Goal: Task Accomplishment & Management: Complete application form

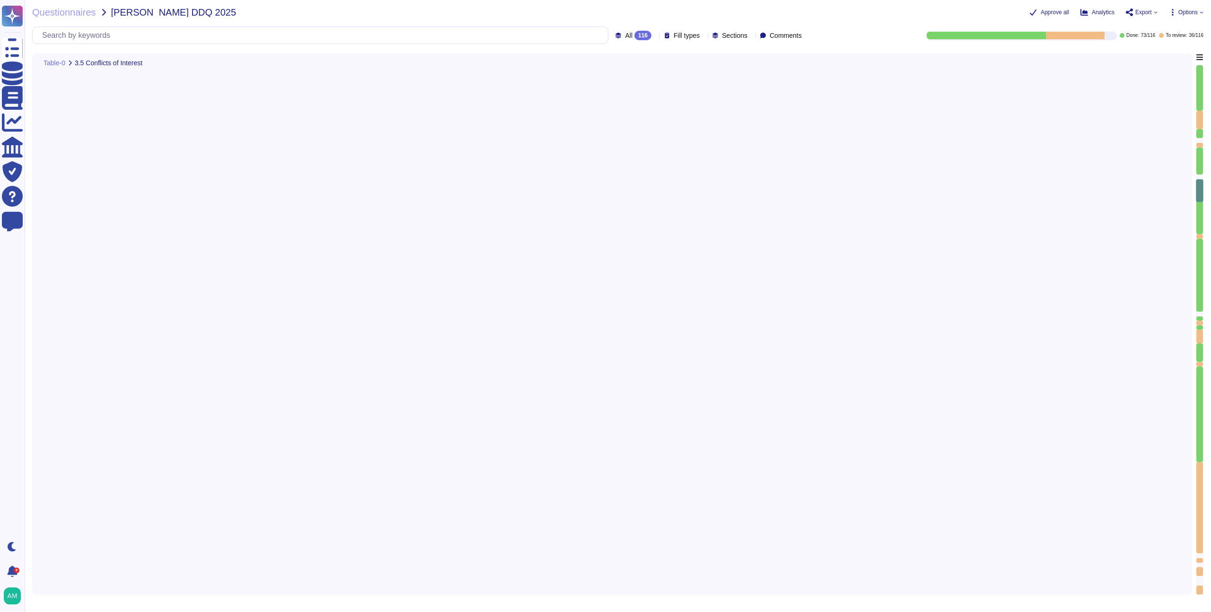
type textarea "FundApps has a defined Code of Conduct, which is signed off by the CEO. This Co…"
type textarea "Yes, the company has procedures in place to allow reporting of any misconduct, …"
type textarea "Yes, there is a Risk Management function within the organisation. FundApps has …"
type textarea "FundApps conducts risk assessments periodically as required by company policy a…"
type textarea "FundApps is audited annually by independent third-party auditors who provide a …"
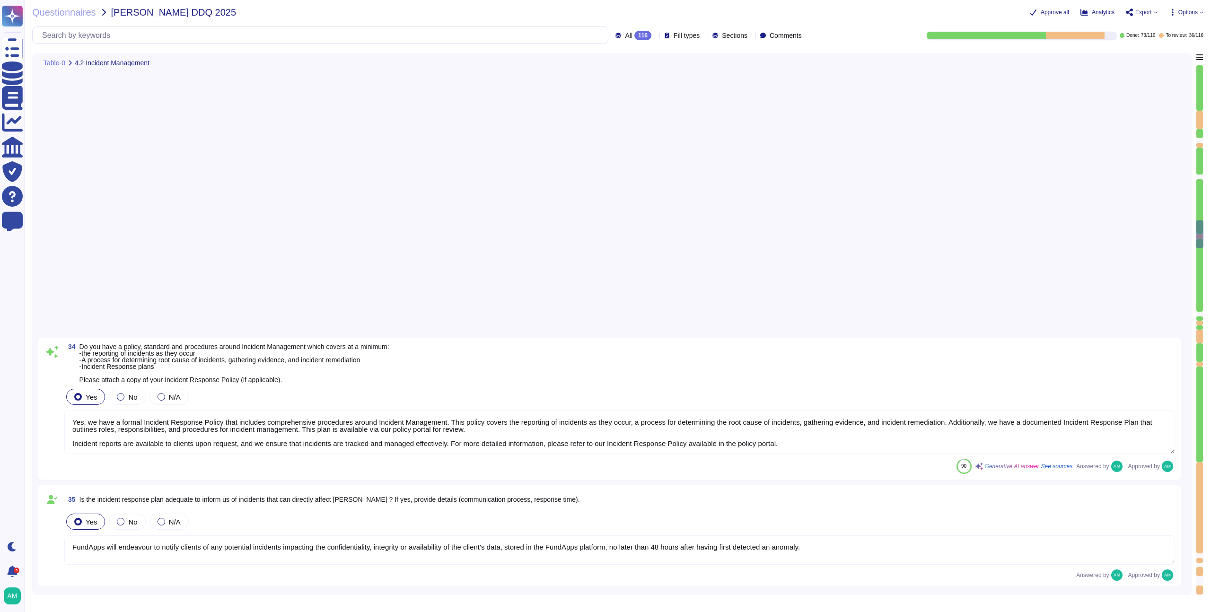
type textarea "Yes, FundApps has a Business Continuity Plan and a Disaster Recovery Plan that …"
type textarea "Yes, the plan is documented. Additional Information: - FundApps's Business Cont…"
type textarea "The business continuity and disaster recovery plans at [GEOGRAPHIC_DATA] includ…"
type textarea "Yes, a business continuity exercise has been performed in the last 12 months. T…"
type textarea "Yes, as described in the Business Continuity Policy ([URL][DOMAIN_NAME])."
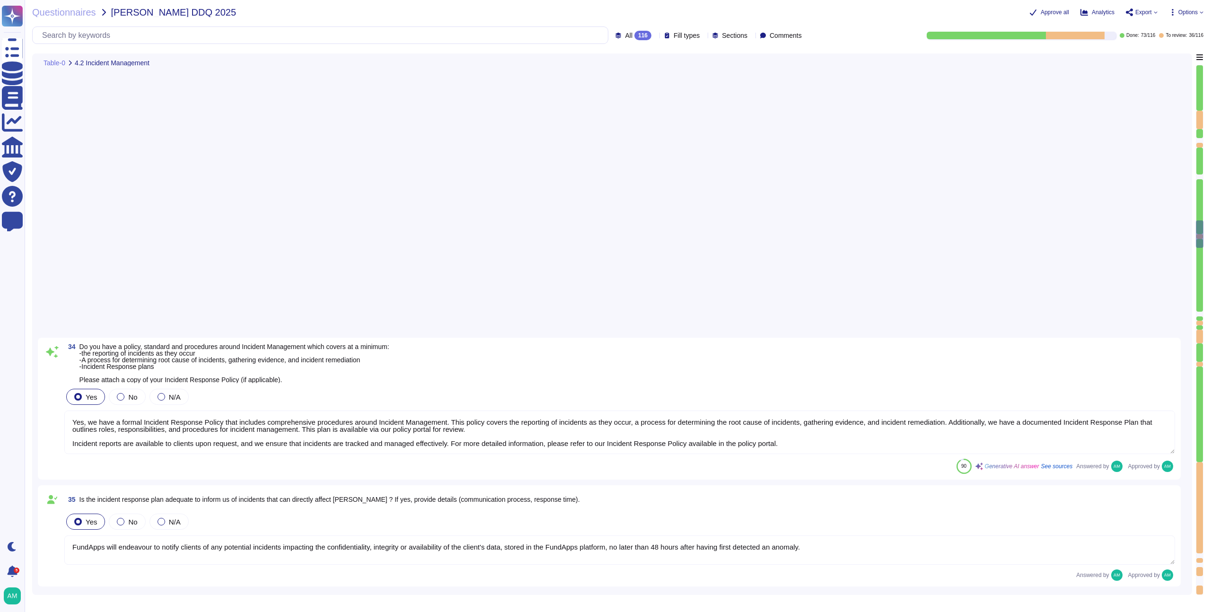
type textarea "Yes, RTO (Recovery Time Objective) and RPO (Recovery Point Objective) metrics a…"
type textarea "FundApps backups production data to local storage at the following frequency: F…"
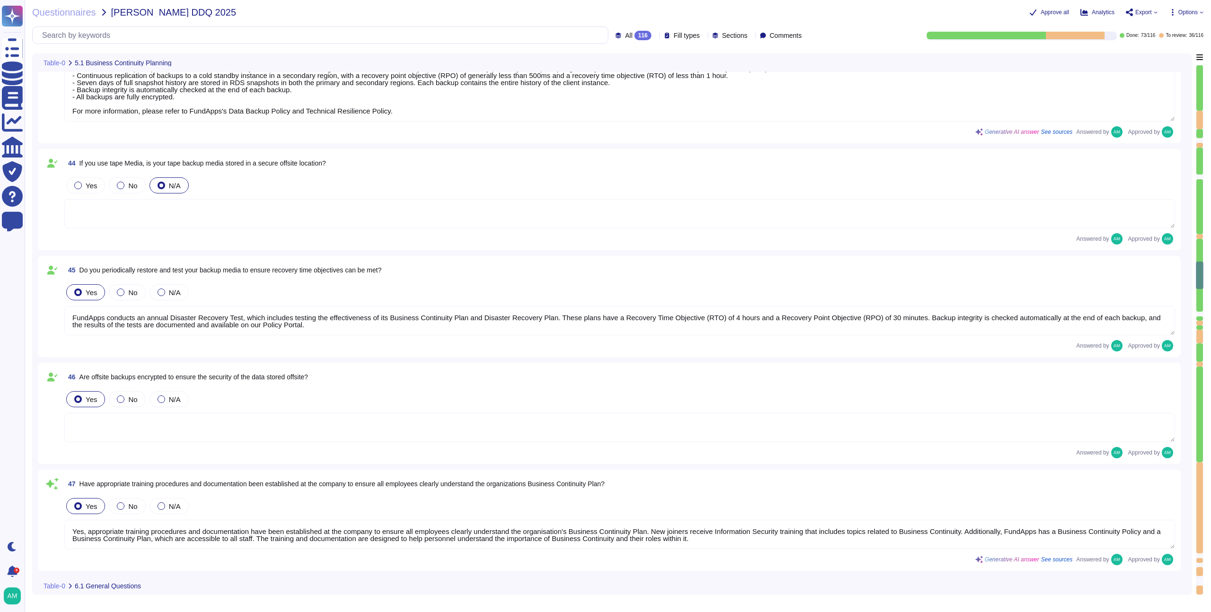
type textarea "- Continuous backups of production data to a hot standby instance in the same r…"
type textarea "FundApps conducts an annual Disaster Recovery Test, which includes testing the …"
type textarea "Yes, appropriate training procedures and documentation have been established at…"
type textarea "The overall operational accountability for information security is held by Fund…"
type textarea "The Information Security Lead, [PERSON_NAME], is responsible for overall operat…"
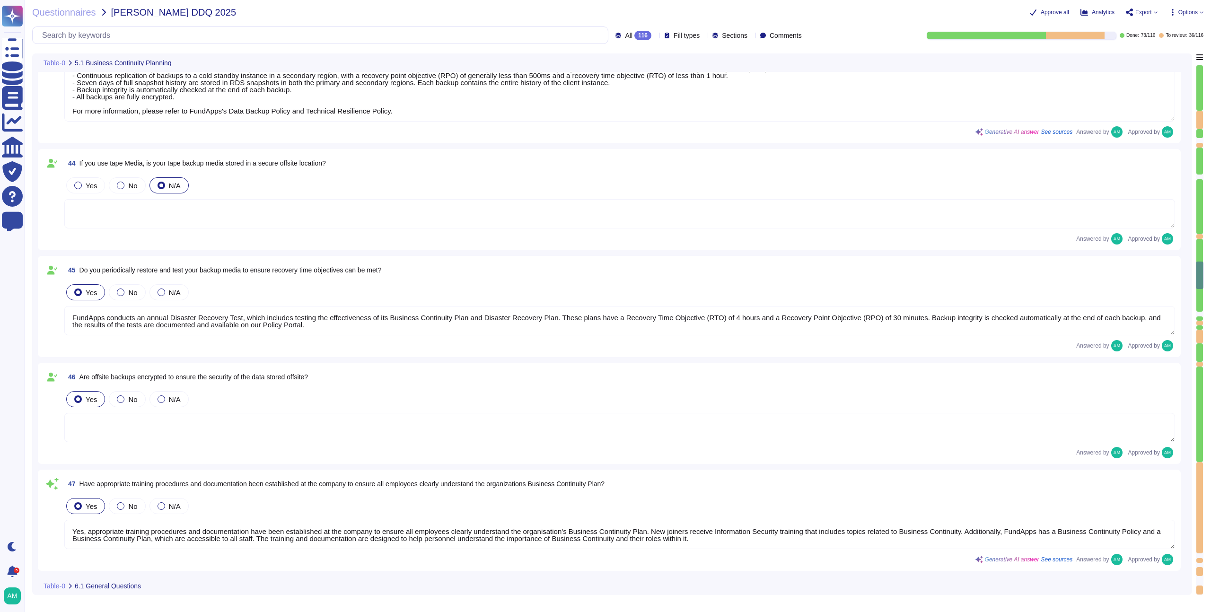
type textarea "Yes, FundApps has a formally documented set of Information Security Policies an…"
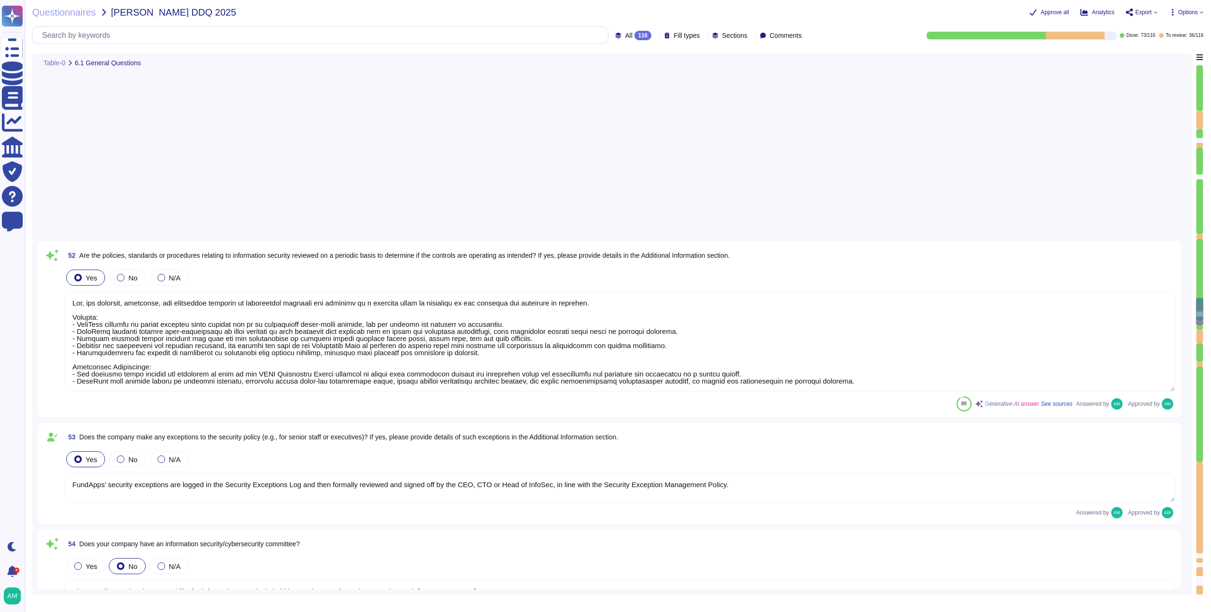
type textarea "Yes, the policies, standards, and procedures relating to information security a…"
type textarea "FundApps’ security exceptions are logged in the Security Exceptions Log and the…"
type textarea "The overall operational accountability for information security is held by Fund…"
type textarea "Yes, FundApps has dedicated cybersecurity insurance that covers various aspects…"
type textarea "Yes, independent assessments of our IT systems, policies, and procedures have b…"
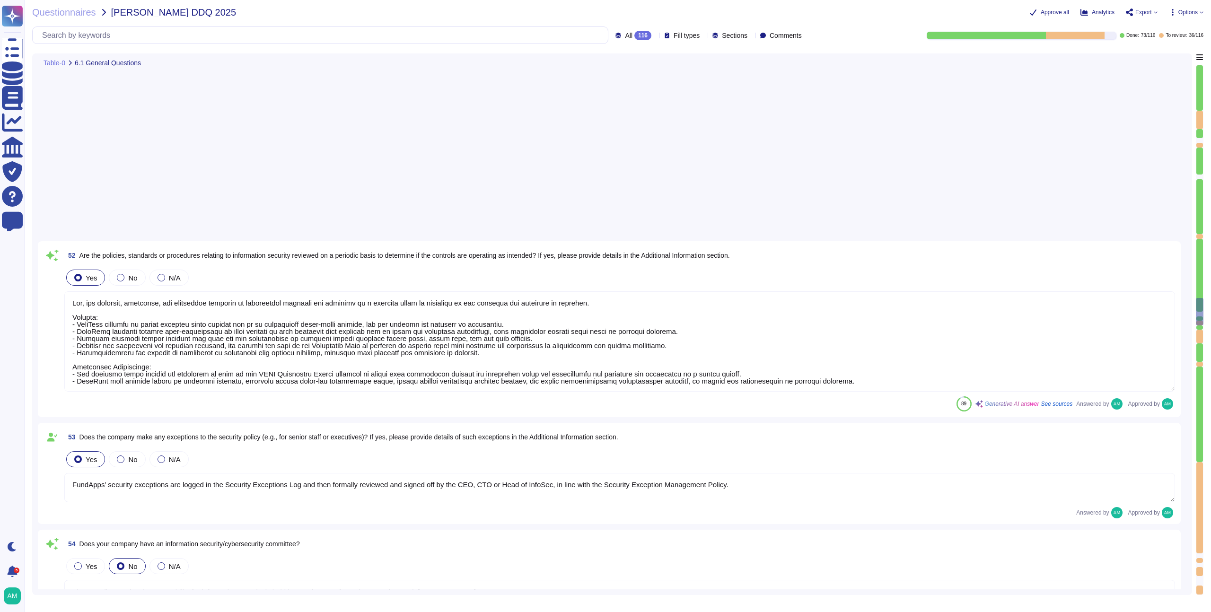
type textarea "All security incidents and events are centralised in FundApps' SIEM, and any al…"
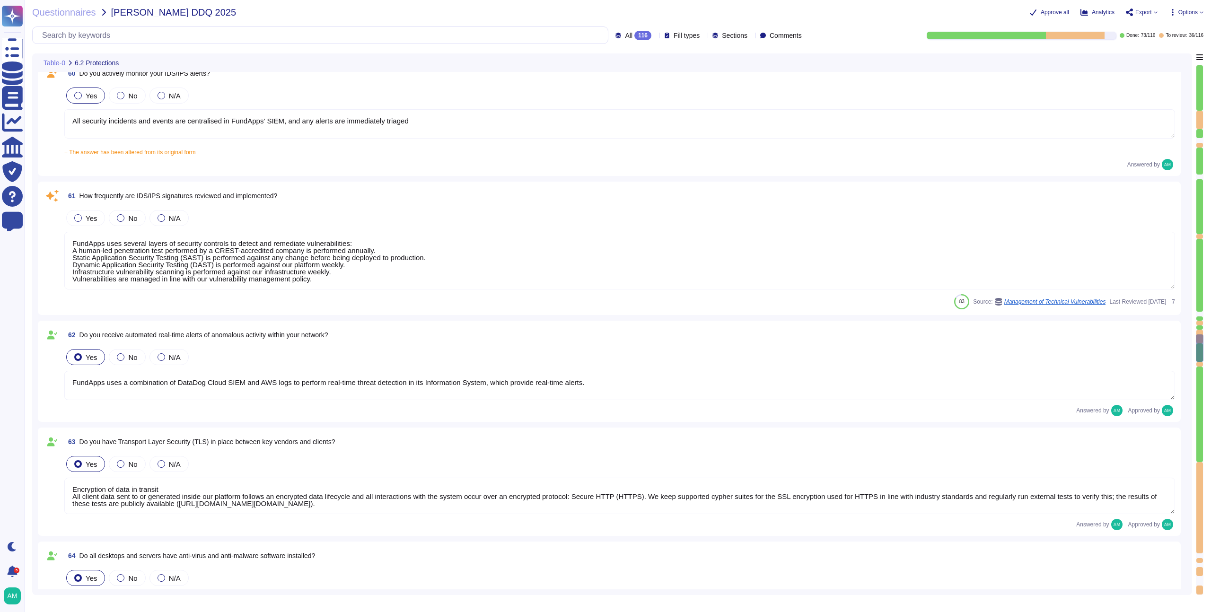
type textarea "FundApps uses several layers of security controls to detect and remediate vulne…"
type textarea "FundApps uses a combination of DataDog Cloud SIEM and AWS logs to perform real-…"
type textarea "Encryption of data in transit All client data sent to or generated inside our p…"
type textarea "FundApps deploys an antivirus solution across FundApps workstations and servers…"
type textarea "Abnormal behaviour signatures are automatically updated by the solution provide…"
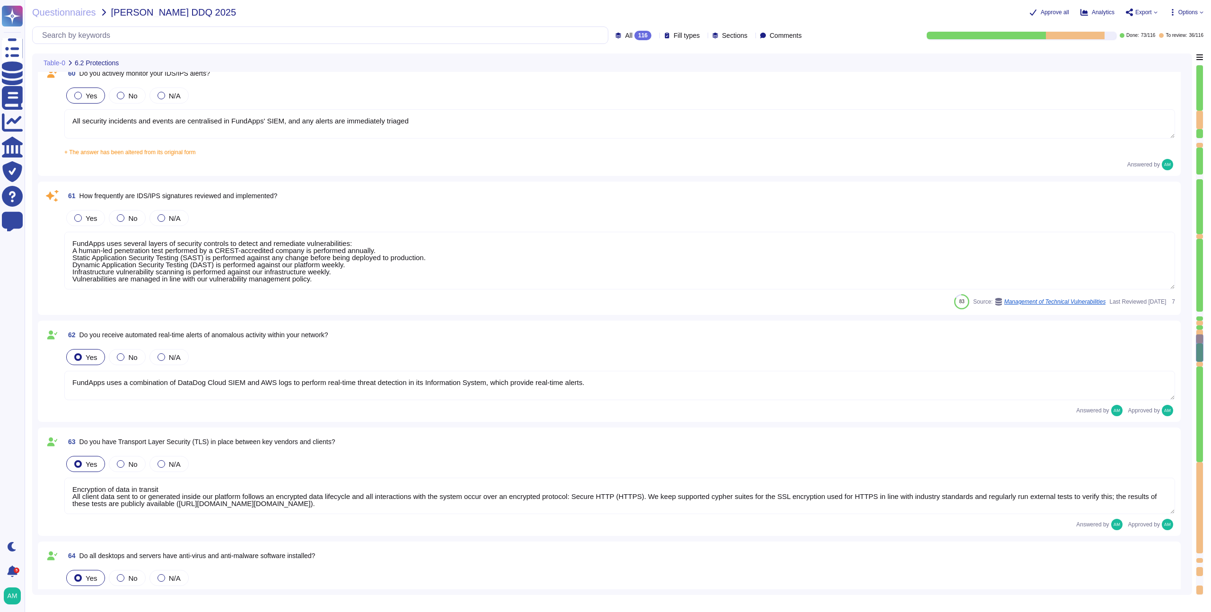
type textarea "No, but FundApps staff use a secure virtual desktop to access FundApps' client …"
type textarea "Employees do have local administrative rights to their devices. However, any de…"
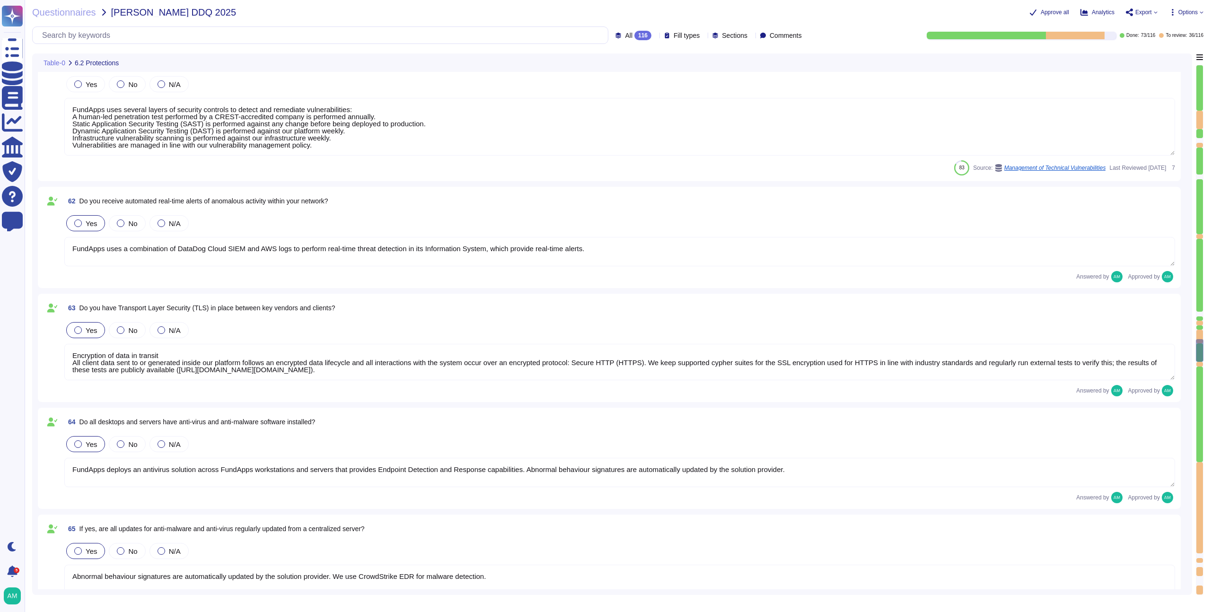
scroll to position [1, 0]
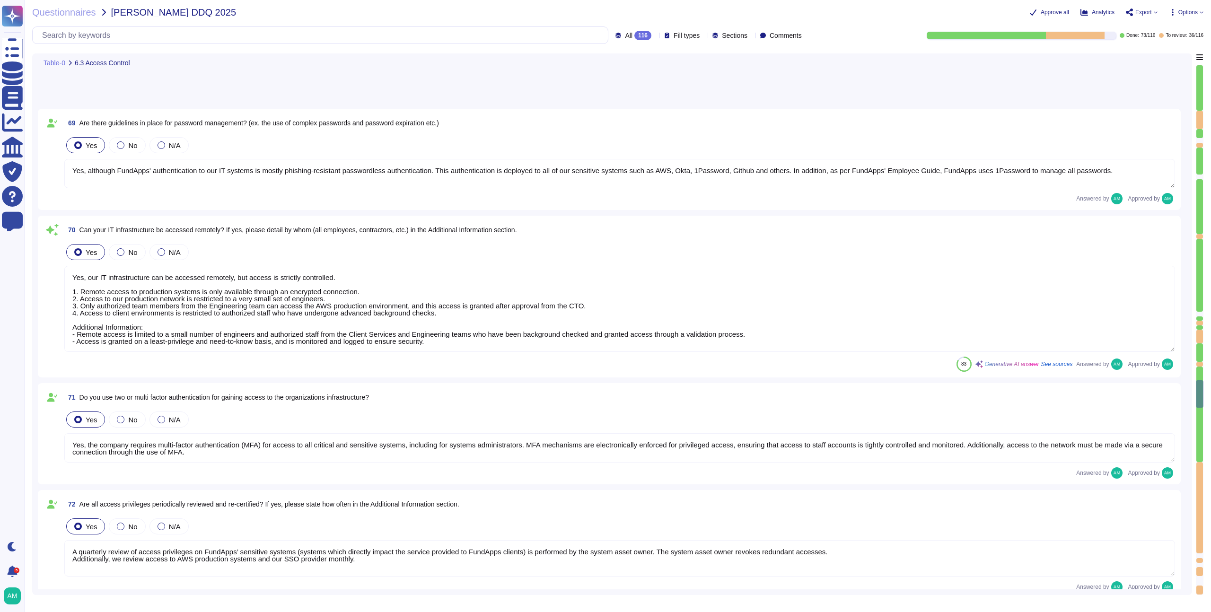
type textarea "Yes, although FundApps' authentication to our IT systems is mostly phishing-res…"
type textarea "Yes, our IT infrastructure can be accessed remotely, but access is strictly con…"
type textarea "Yes, the company requires multi-factor authentication (MFA) for access to all c…"
type textarea "A quarterly review of access privileges on FundApps’ sensitive systems (systems…"
type textarea "Yes, FundApps's policy requires the approval of the head of Client Services, wh…"
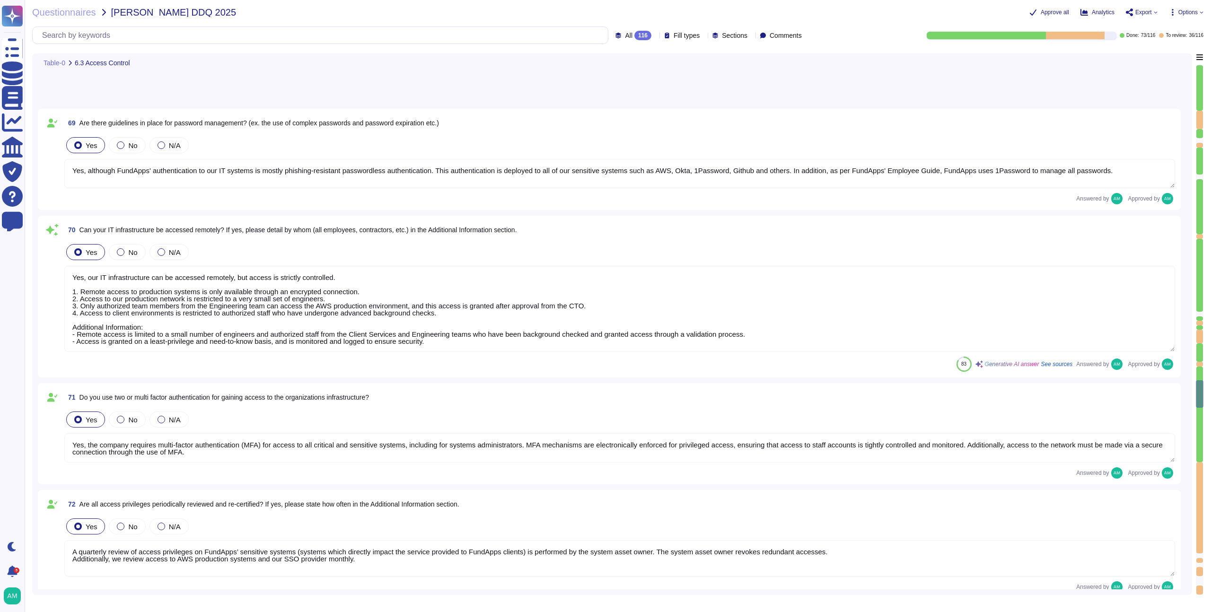
type textarea "Leavers’ access, including subcontractors and third parties, to Okta (which gra…"
type textarea "A [MEDICAL_DATA] or role does not require a complete review of privileges; howe…"
type textarea "Yes, user access reviews are conducted quarterly."
type textarea "FundApps performs the following checks on FundApps’ new employees: - Proof of t…"
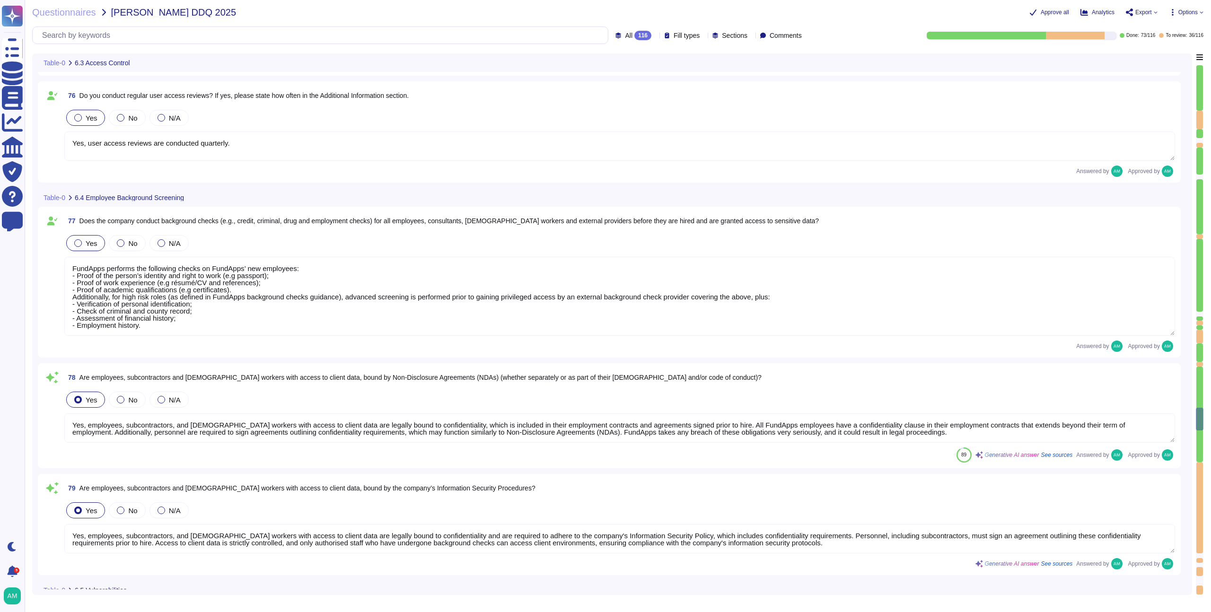
type textarea "Yes, employees, subcontractors, and [DEMOGRAPHIC_DATA] workers with access to c…"
type textarea "Our production platform is on a dedicated network with no wireless access. Fund…"
type textarea "Yes, we contract with a CREST-accredited external provider to perform penetrati…"
type textarea "Please review our data classification policy ([URL][DOMAIN_NAME])."
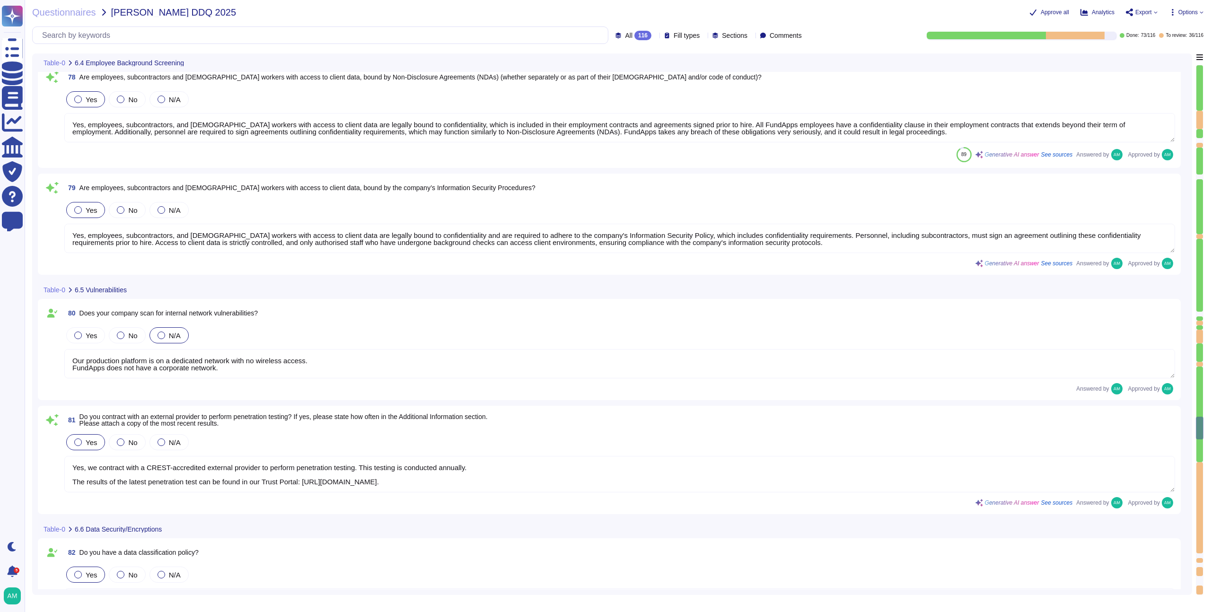
type textarea "Encryption of data in transit All client data sent to or generated inside our p…"
type textarea "Yes, we encrypt data both at rest and in transit. For data in transit, all clie…"
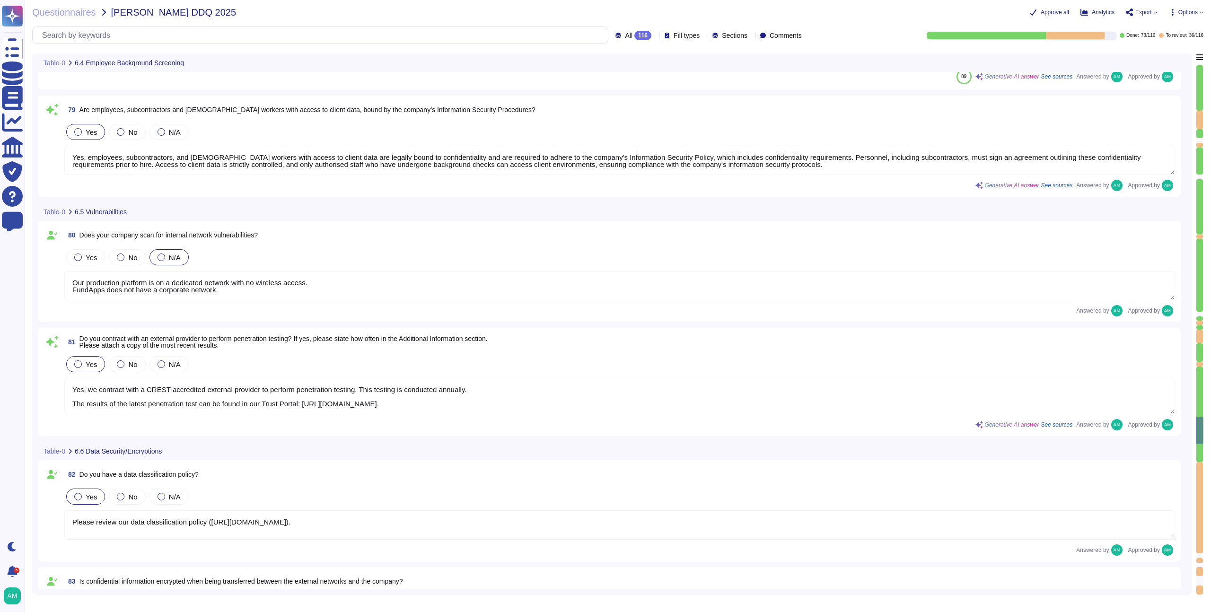
type textarea "FundApps has implemented Data Loss Prevention (DLP) measures in several ways. D…"
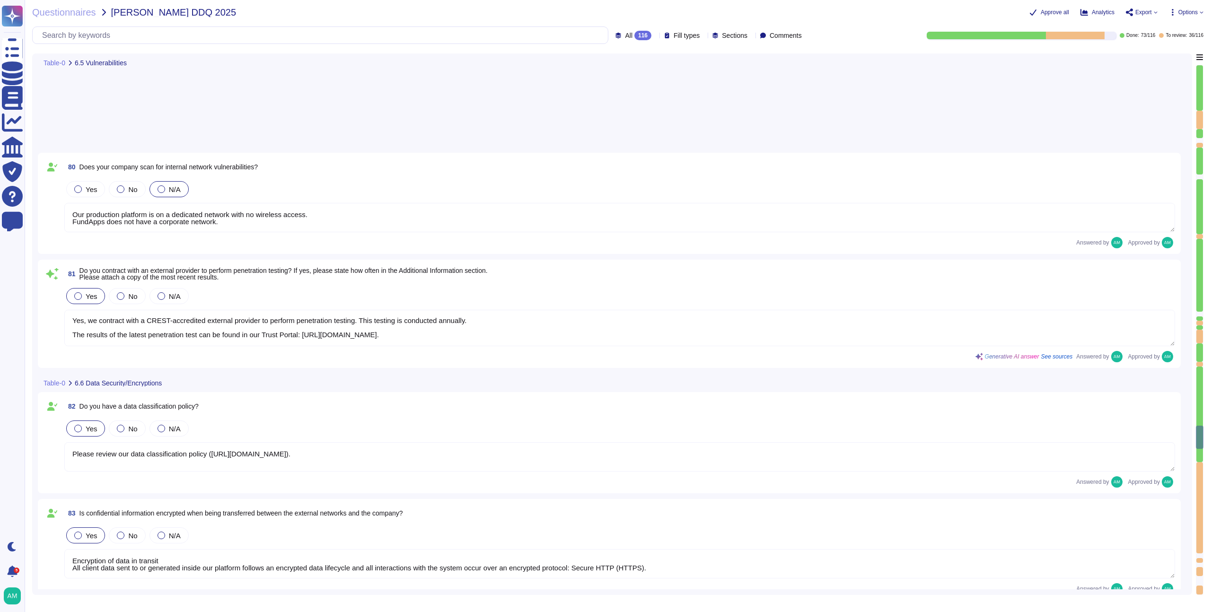
type textarea "Yes, FundApps provides a formal training program to educate staff on Informatio…"
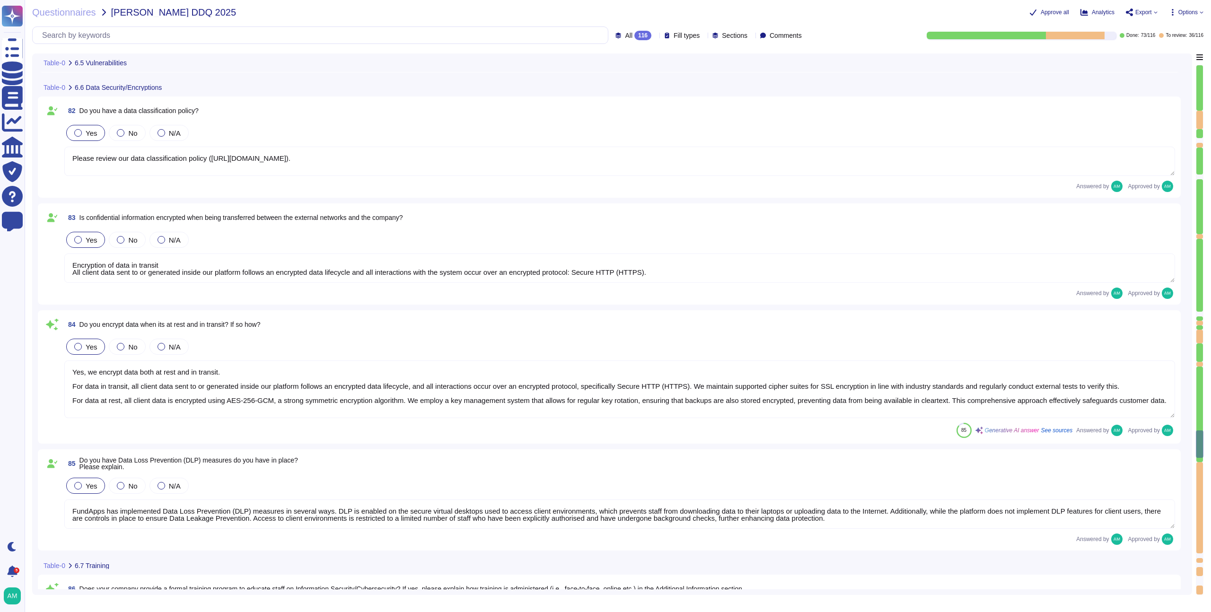
type textarea "Personnel (including employees and contractors as applicable) are required to c…"
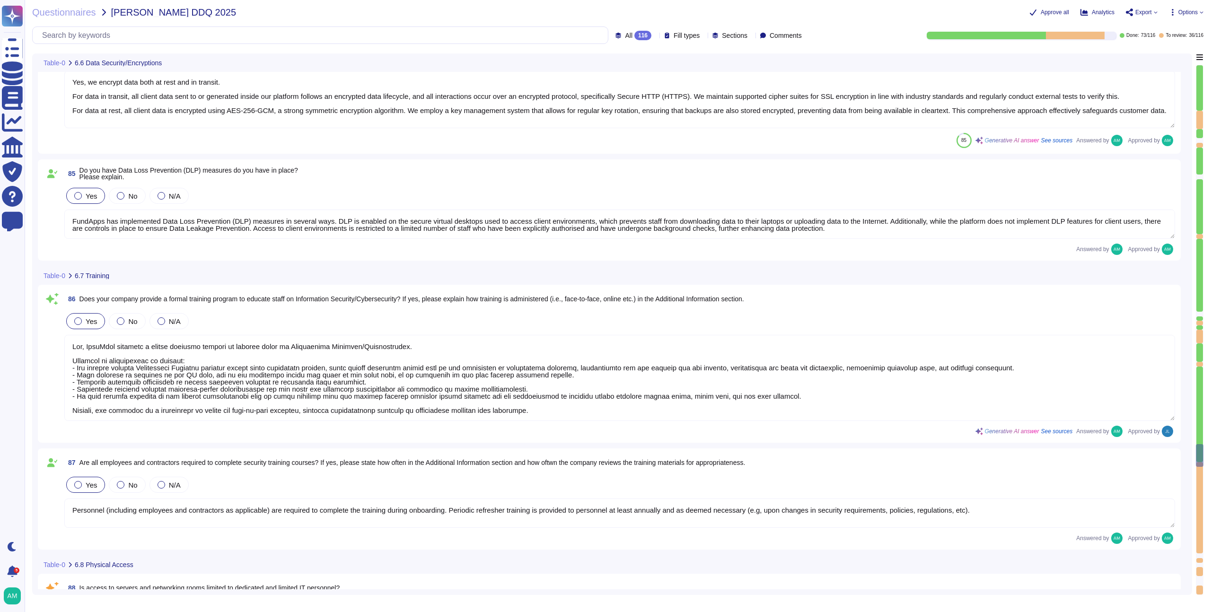
type textarea "Access to servers and networking rooms at [GEOGRAPHIC_DATA] is indeed limited t…"
type textarea "Yes, the data center has controls in place to monitor access. Physical access t…"
type textarea "Yes, the company maintains an inventory of both physical hardware and virtual a…"
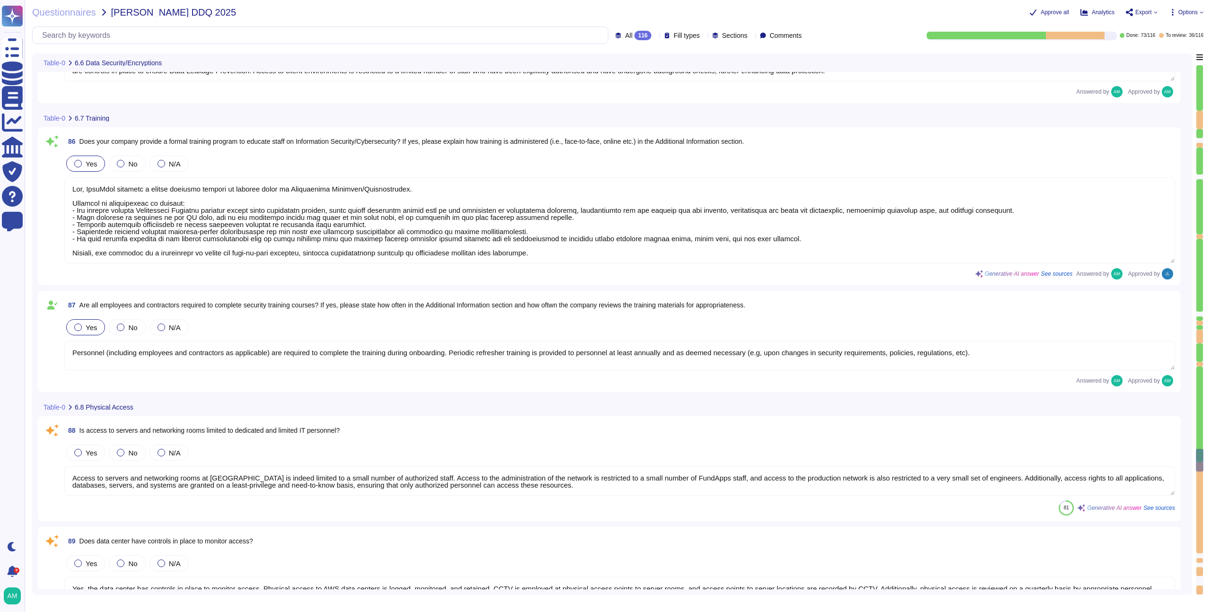
type textarea "Yes, physical hardware is securely disposed of. FundApps follows strict procedu…"
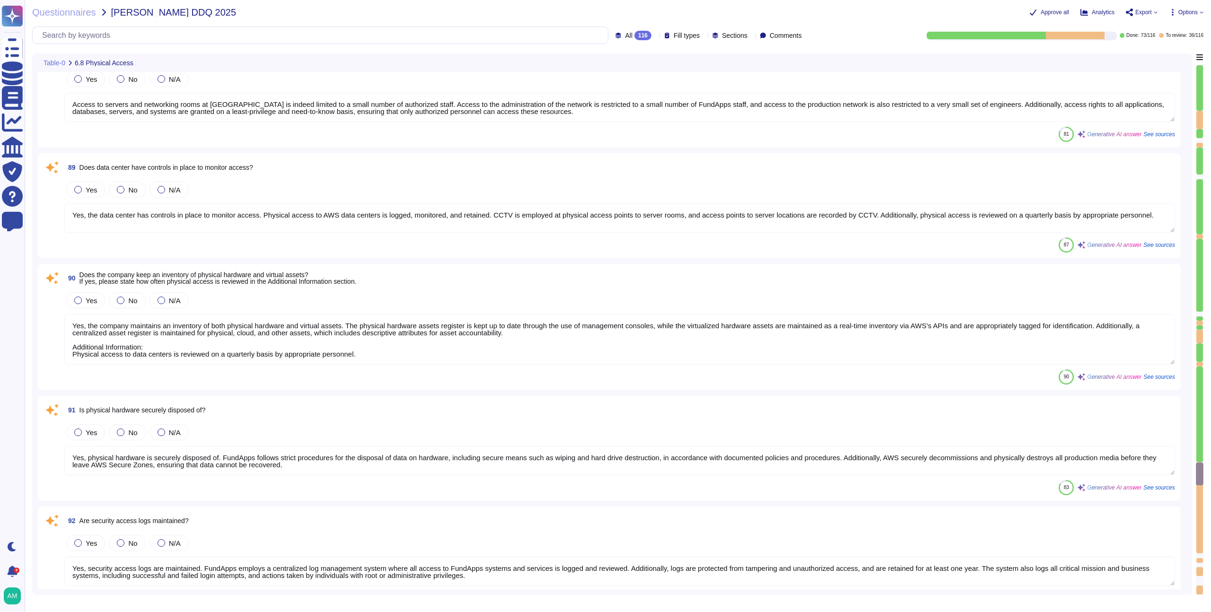
type textarea "Yes, security access logs are maintained. FundApps employs a centralized log ma…"
type textarea "Yes, FundApps utilizes security cameras (CCTV) to monitor access at its office …"
type textarea "For AWS datacenters CCTV is employed at physical access points to server rooms.…"
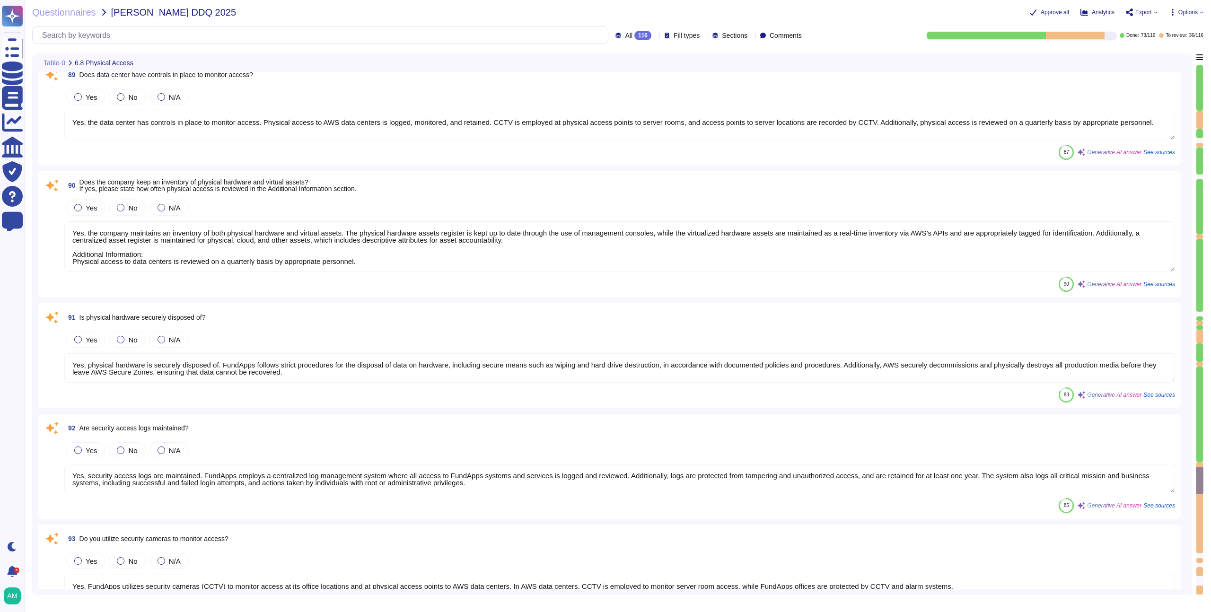
type textarea "Yes, FundApps has a vendor management program in place. Each third-party suppli…"
type textarea "Yes, we perform due diligence on our critical vendors. FundApps conducts annual…"
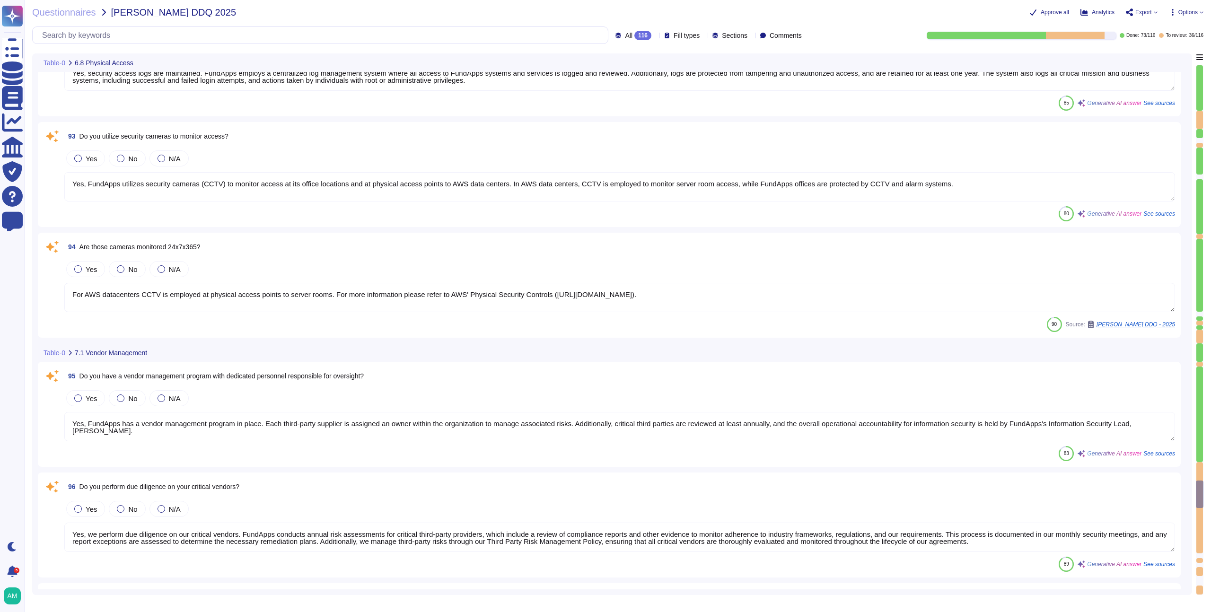
type textarea "No third parties have access to customer data. All third-party suppliers underg…"
type textarea "Yes, our third parties are contractually obligated to safeguard organization da…"
type textarea "Yes, services provided to [PERSON_NAME] are outsourced. Additional Information:…"
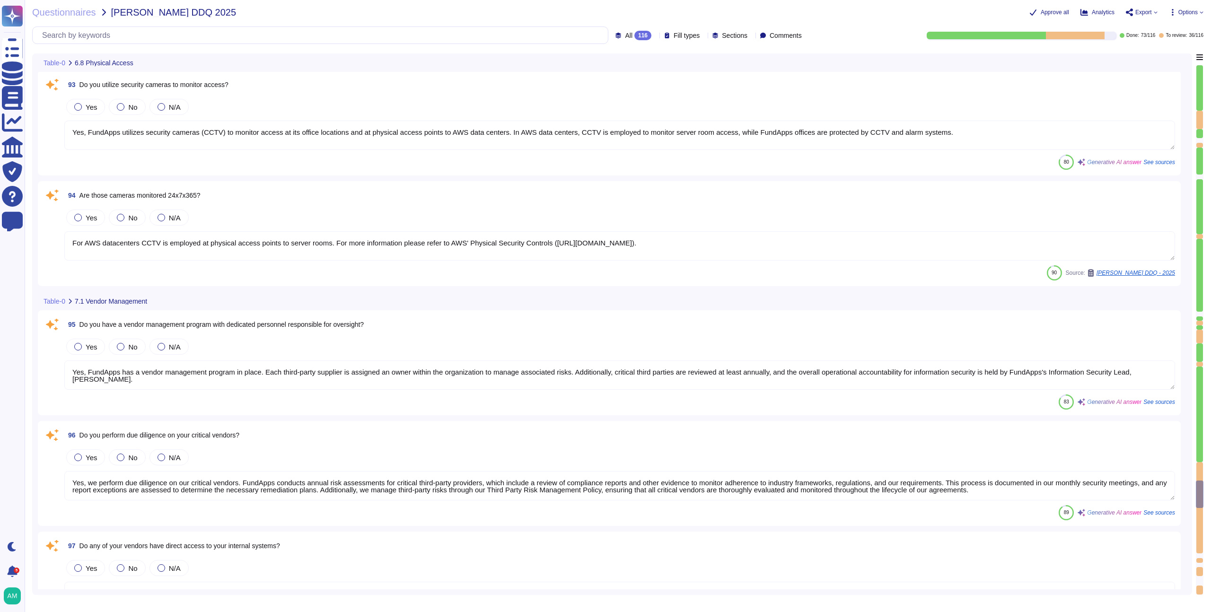
scroll to position [10364, 0]
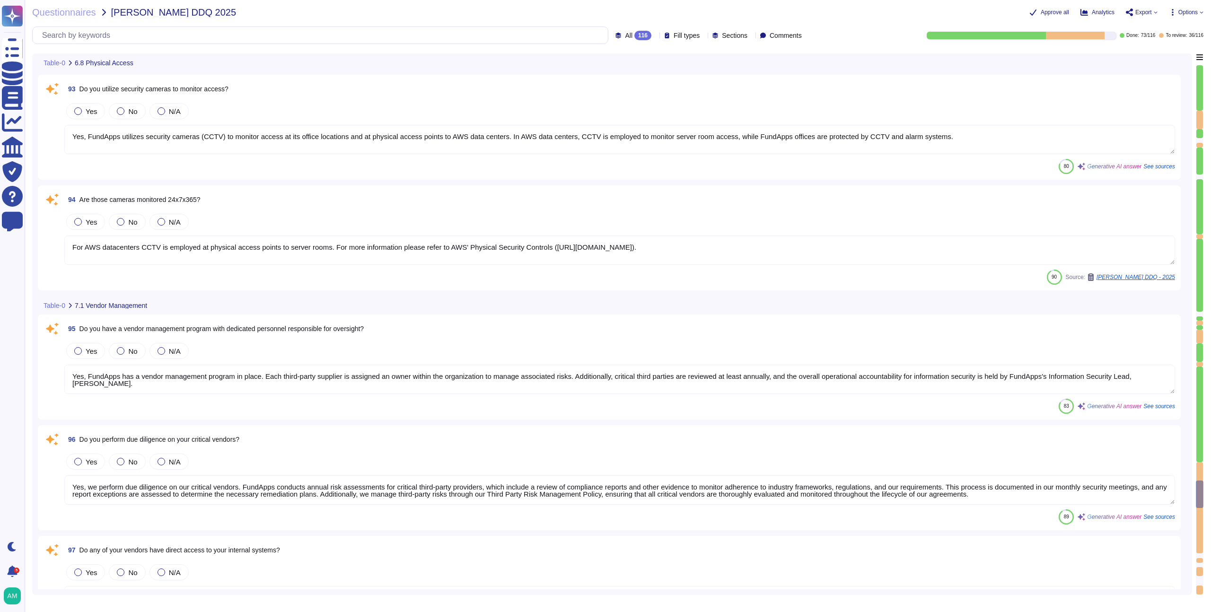
click at [274, 377] on textarea "Yes, FundApps has a vendor management program in place. Each third-party suppli…" at bounding box center [619, 379] width 1111 height 29
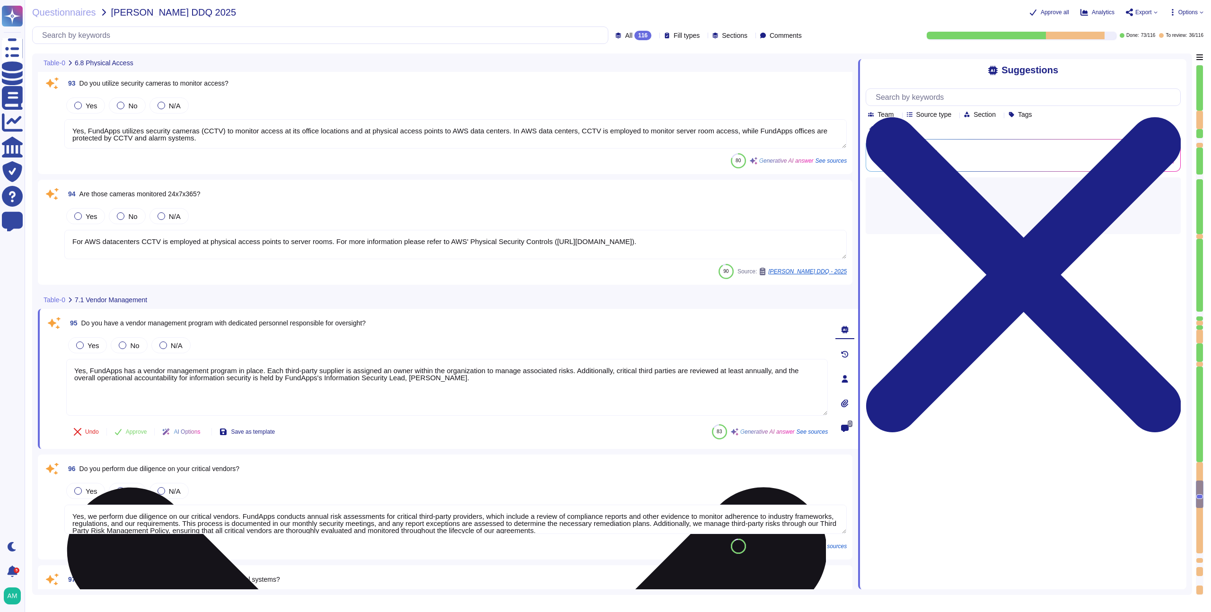
type textarea "Yes, services provided to [PERSON_NAME] are outsourced. Additional Information:…"
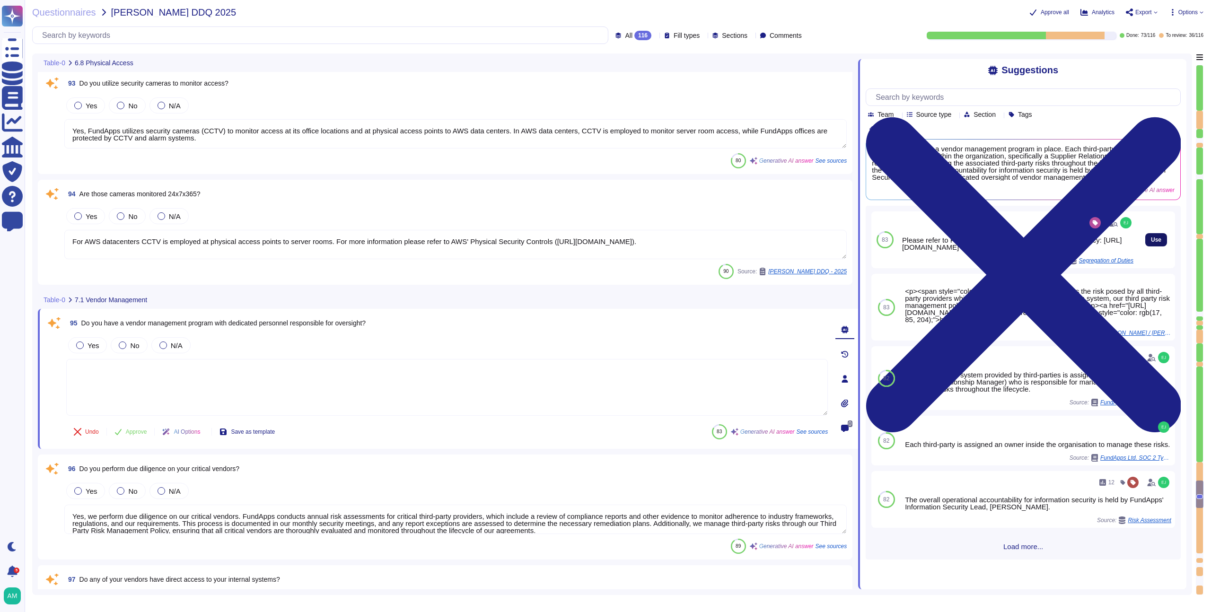
click at [1145, 246] on button "Use" at bounding box center [1156, 239] width 22 height 13
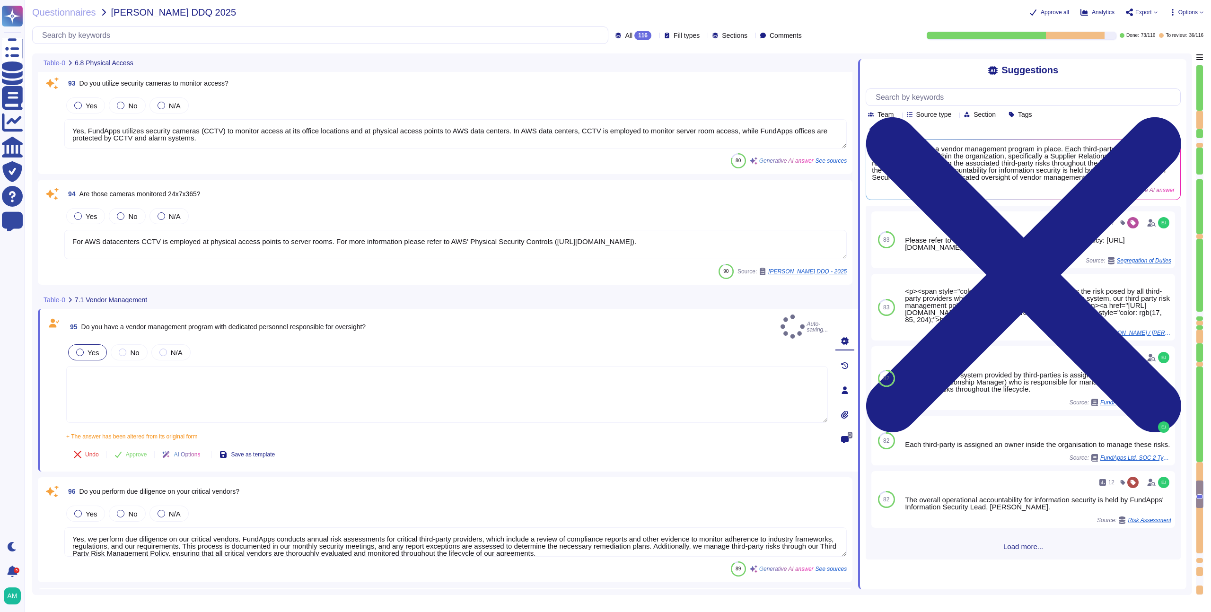
type textarea "Please refer to FundApps' Third Party Risk Management policy: [URL][DOMAIN_NAME]"
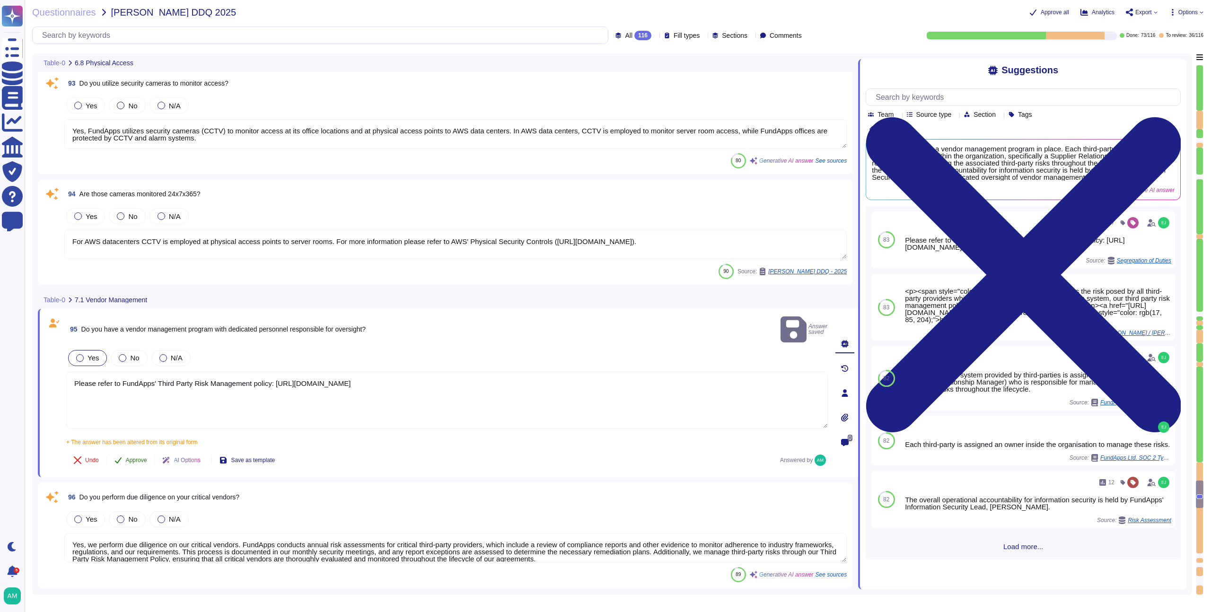
click at [127, 458] on span "Approve" at bounding box center [136, 461] width 21 height 6
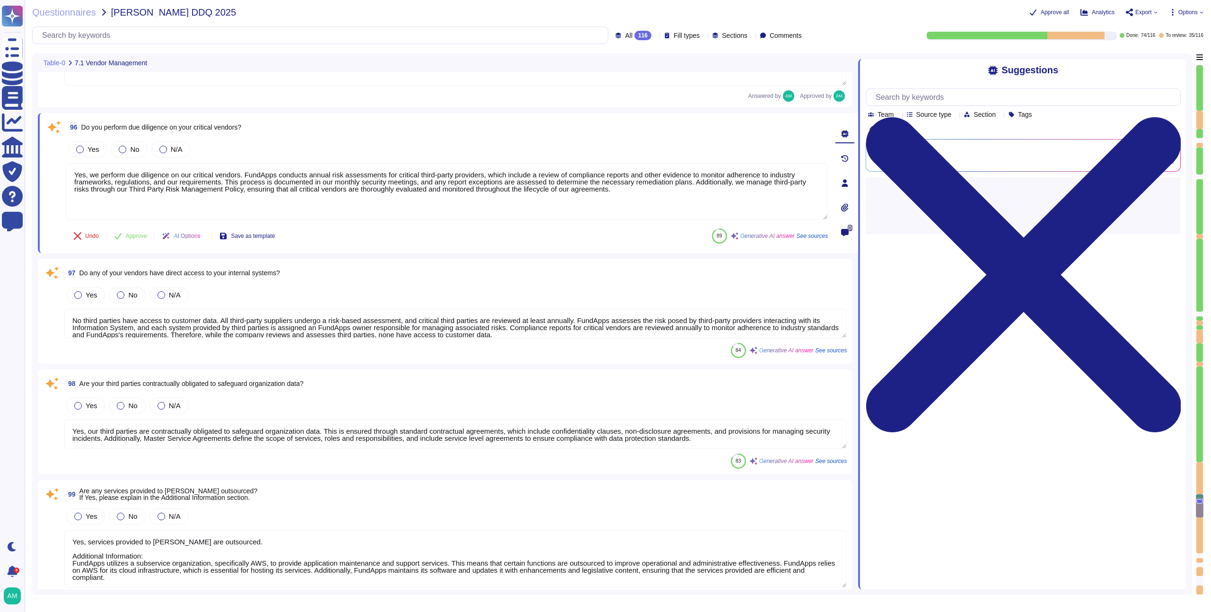
type textarea "Please refer to FundApps' list of sub-processors on FundApps' Trust Portal ([UR…"
type textarea "Yes, we have a formally documented change management program and policy. Our ch…"
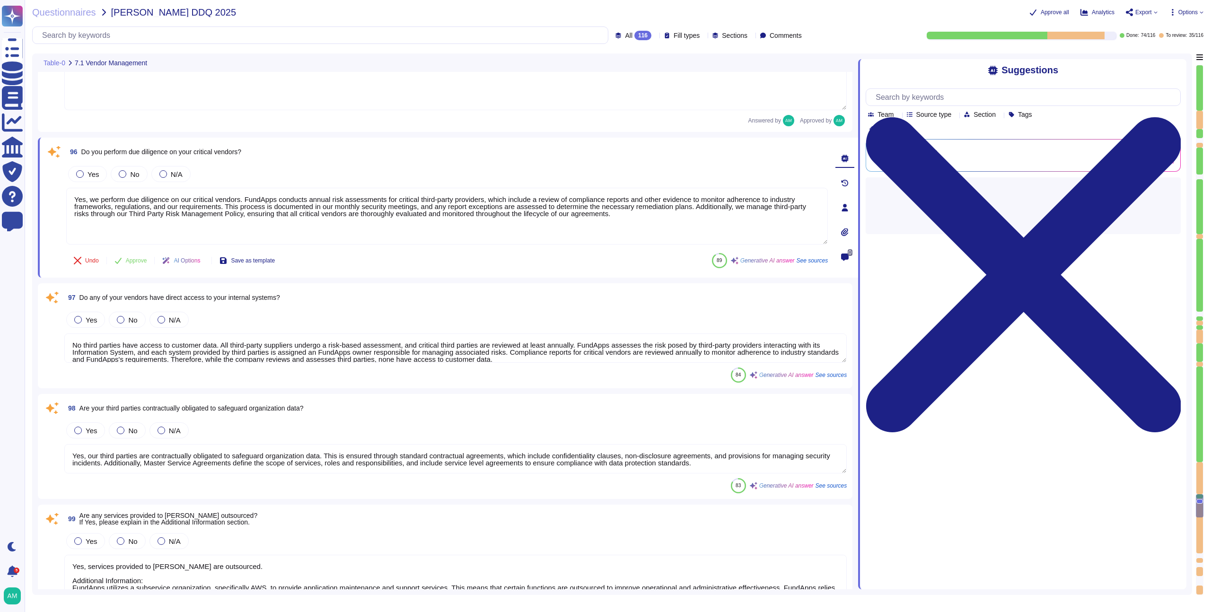
scroll to position [10644, 0]
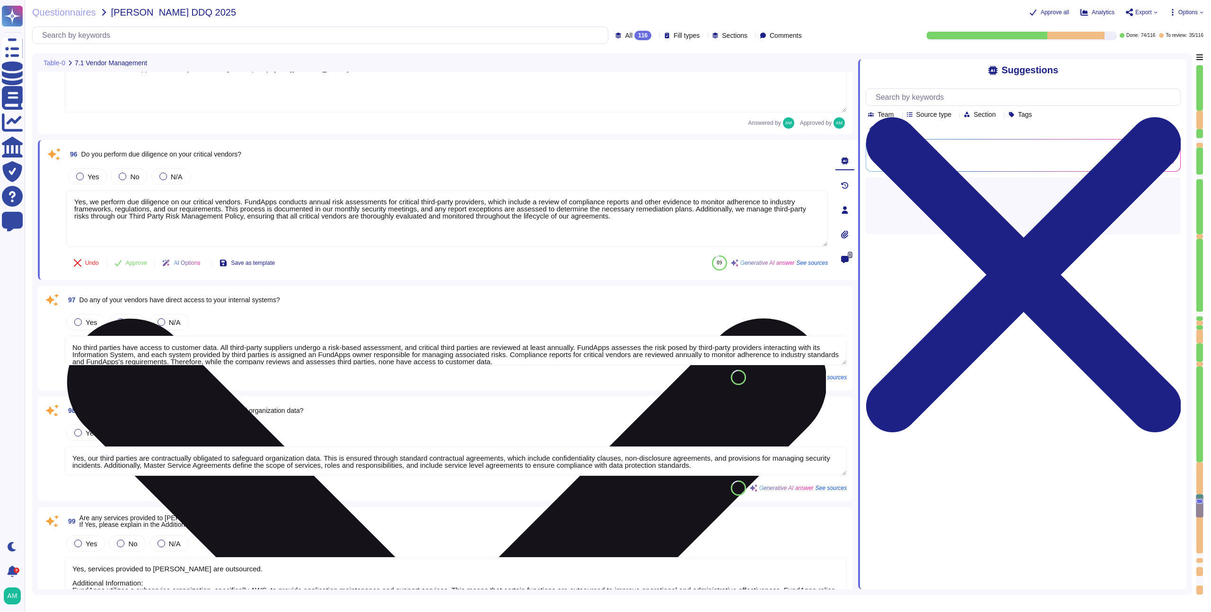
click at [352, 234] on textarea "Yes, we perform due diligence on our critical vendors. FundApps conducts annual…" at bounding box center [447, 218] width 762 height 57
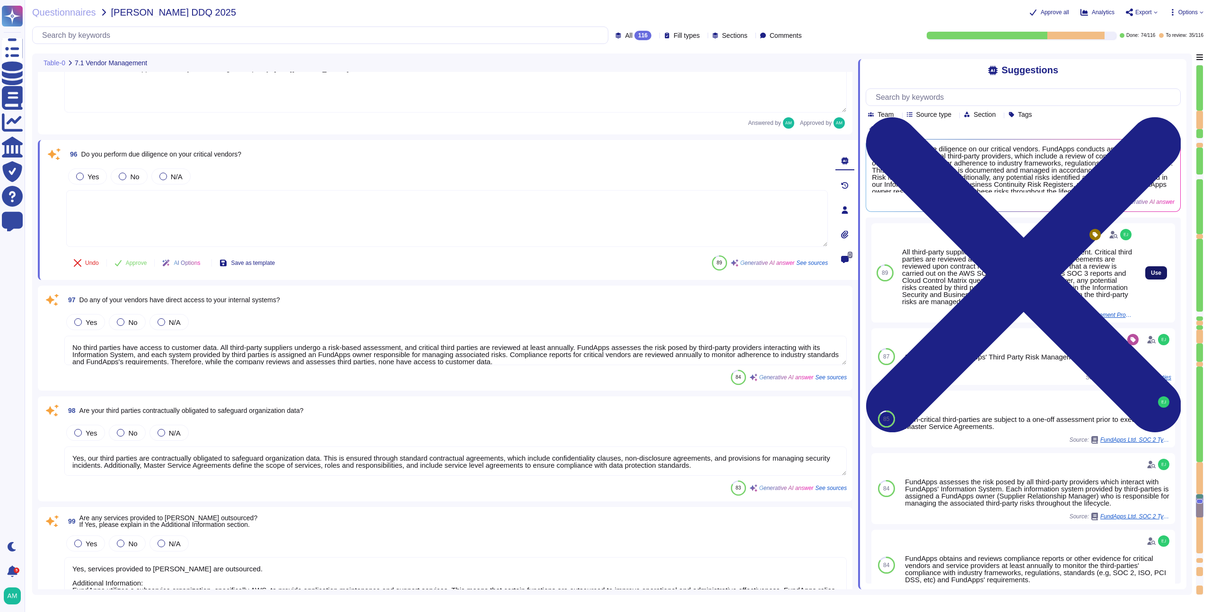
click at [1145, 277] on button "Use" at bounding box center [1156, 272] width 22 height 13
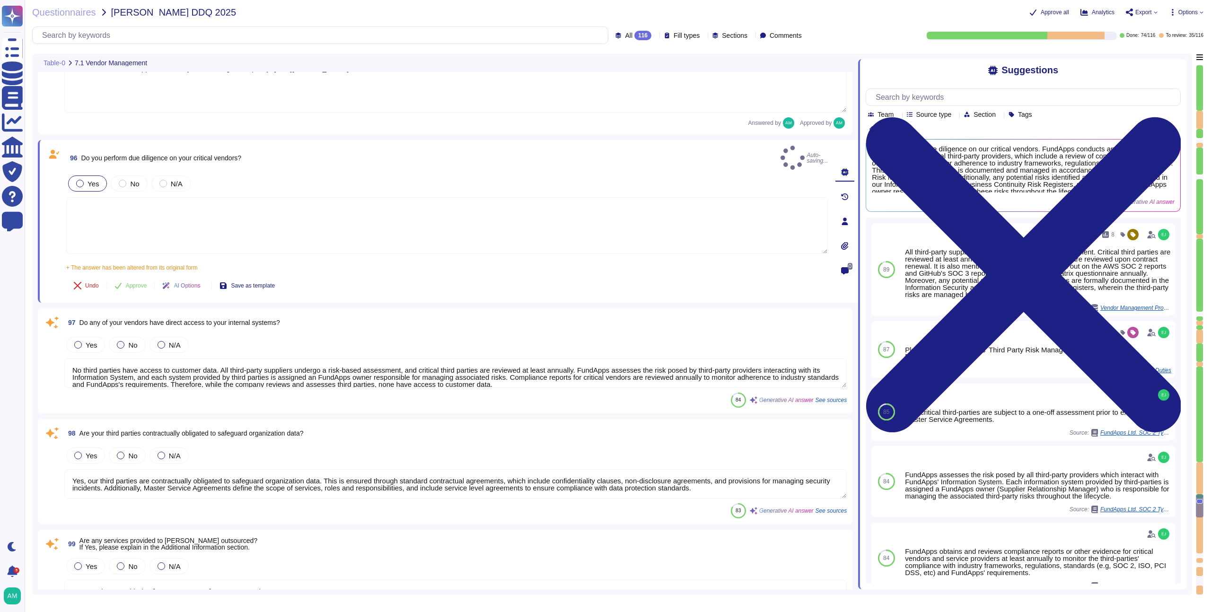
type textarea "All third-party suppliers go through a risk-based assessment. Critical third pa…"
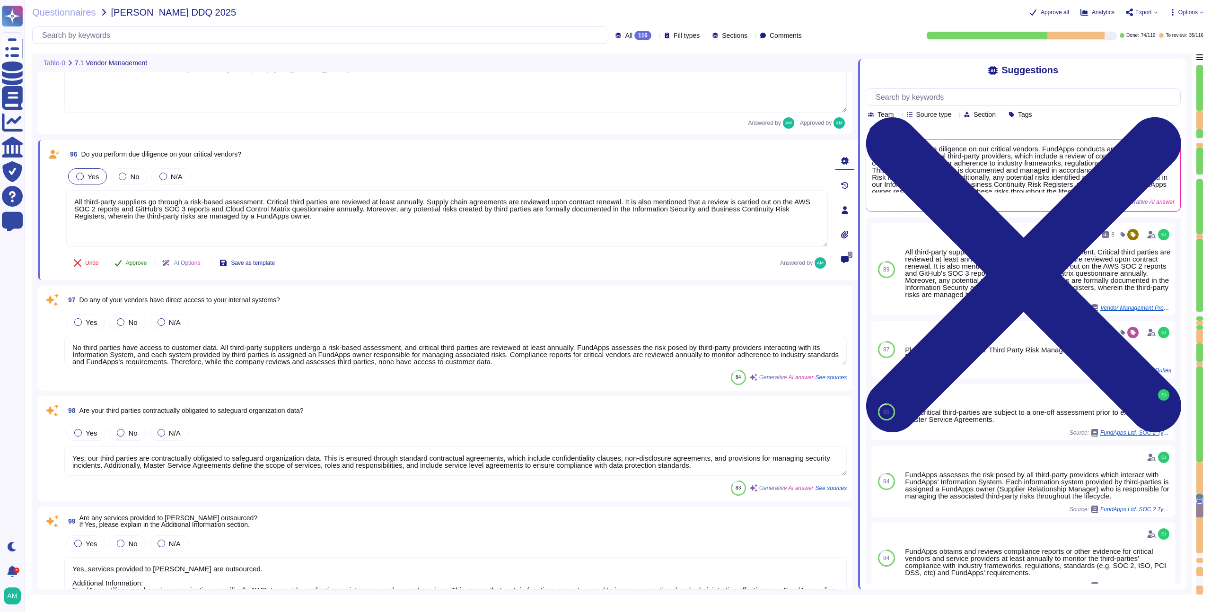
click at [130, 263] on span "Approve" at bounding box center [136, 263] width 21 height 6
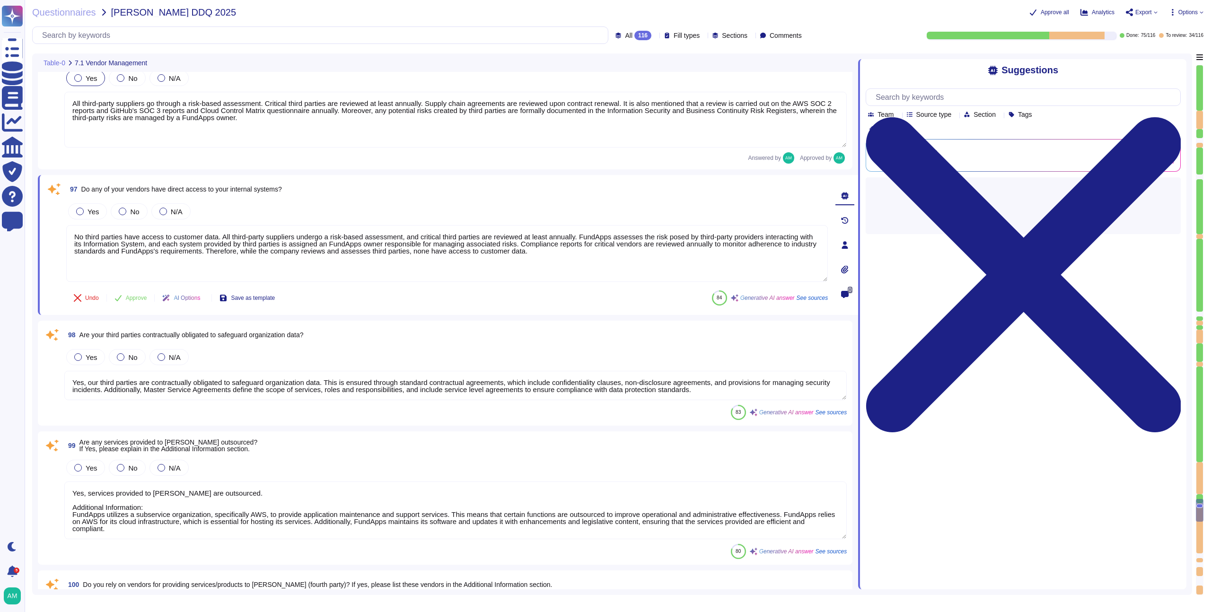
type textarea "Yes, we provide multiple environments, including a staging/testing environment …"
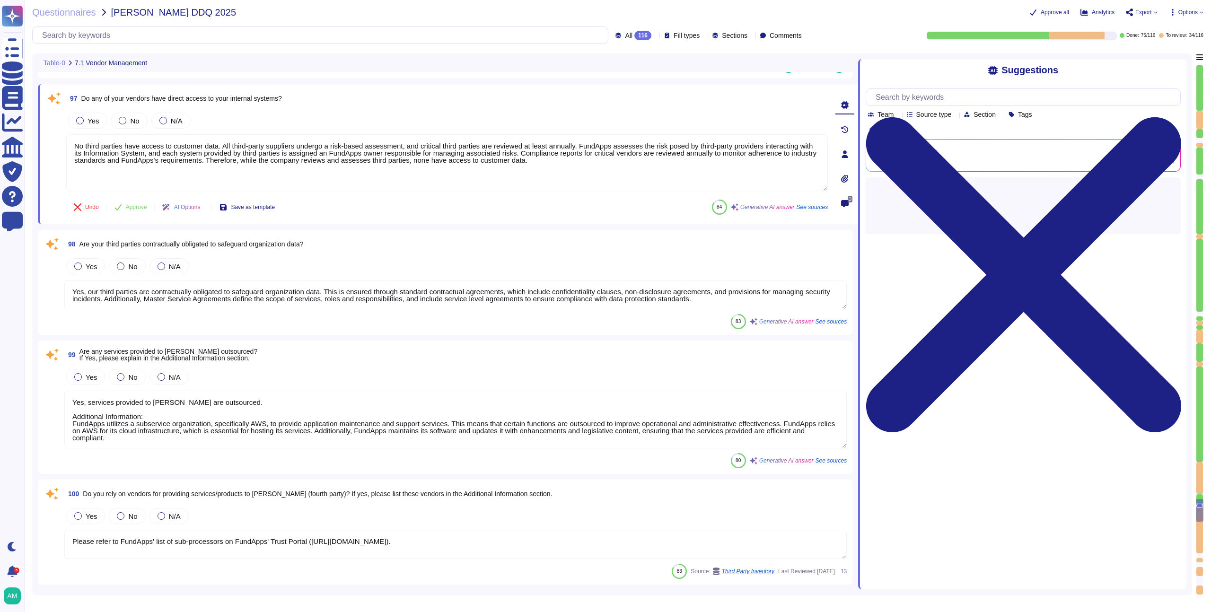
scroll to position [10834, 0]
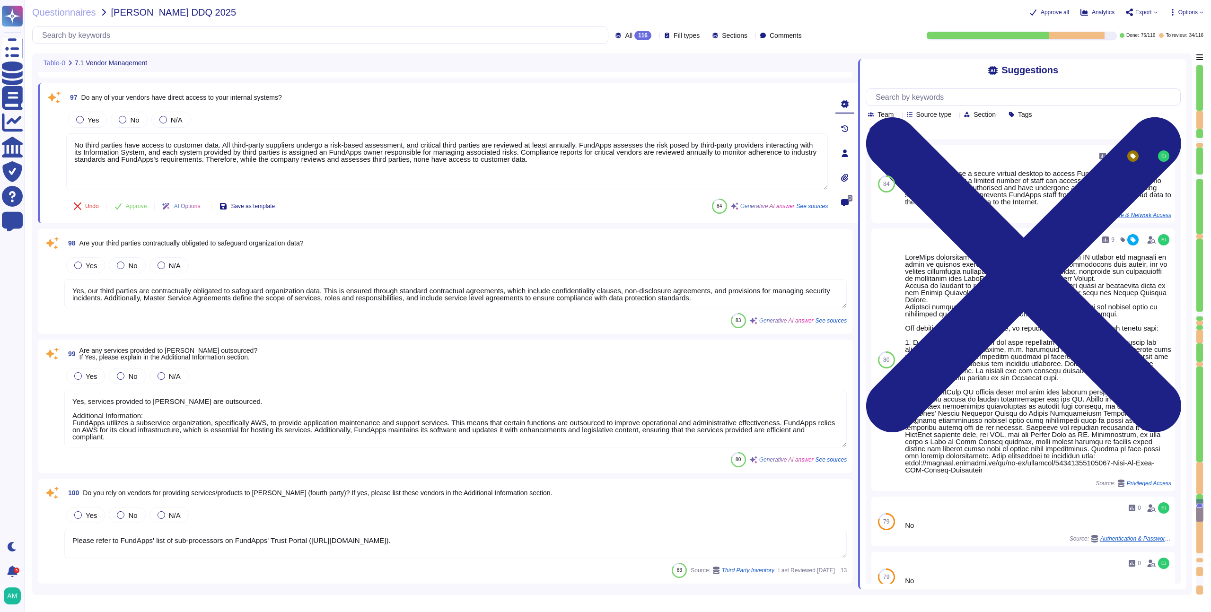
click at [243, 298] on textarea "Yes, our third parties are contractually obligated to safeguard organization da…" at bounding box center [455, 293] width 783 height 29
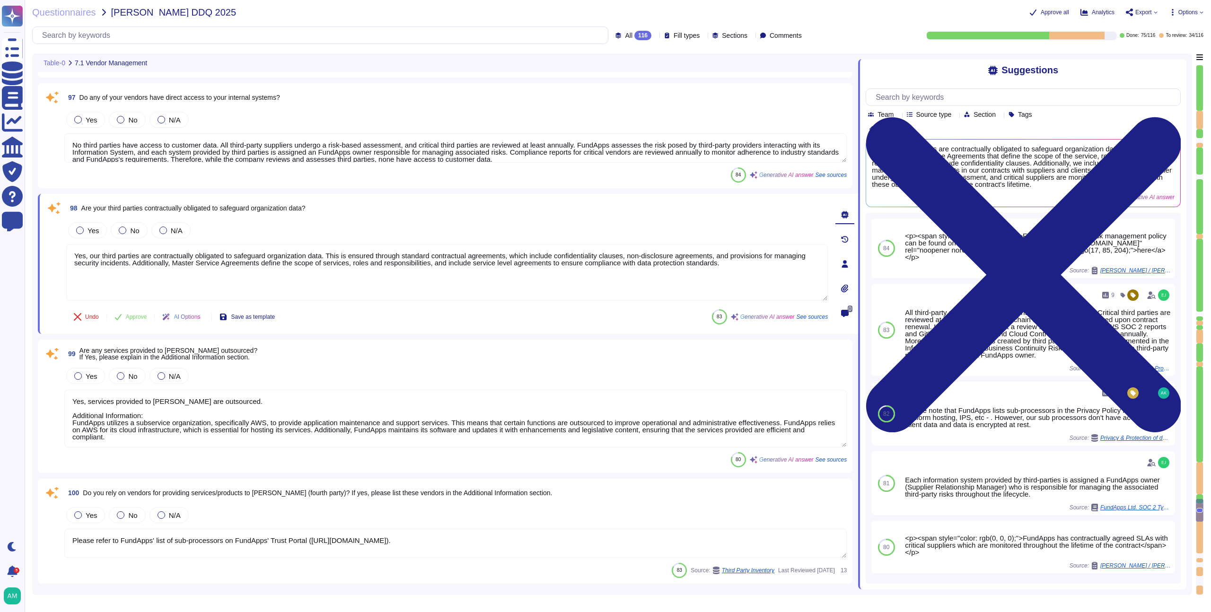
click at [188, 161] on textarea "No third parties have access to customer data. All third-party suppliers underg…" at bounding box center [455, 147] width 783 height 29
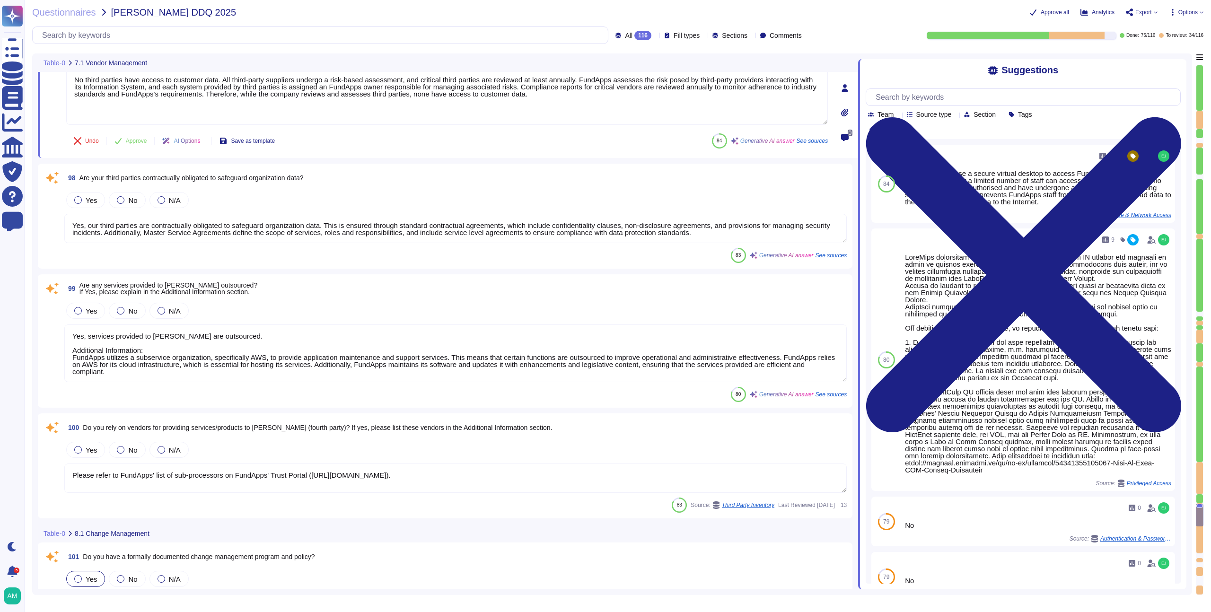
type textarea "Infrastructure (servers, databases and firewalls) source code is stored and ver…"
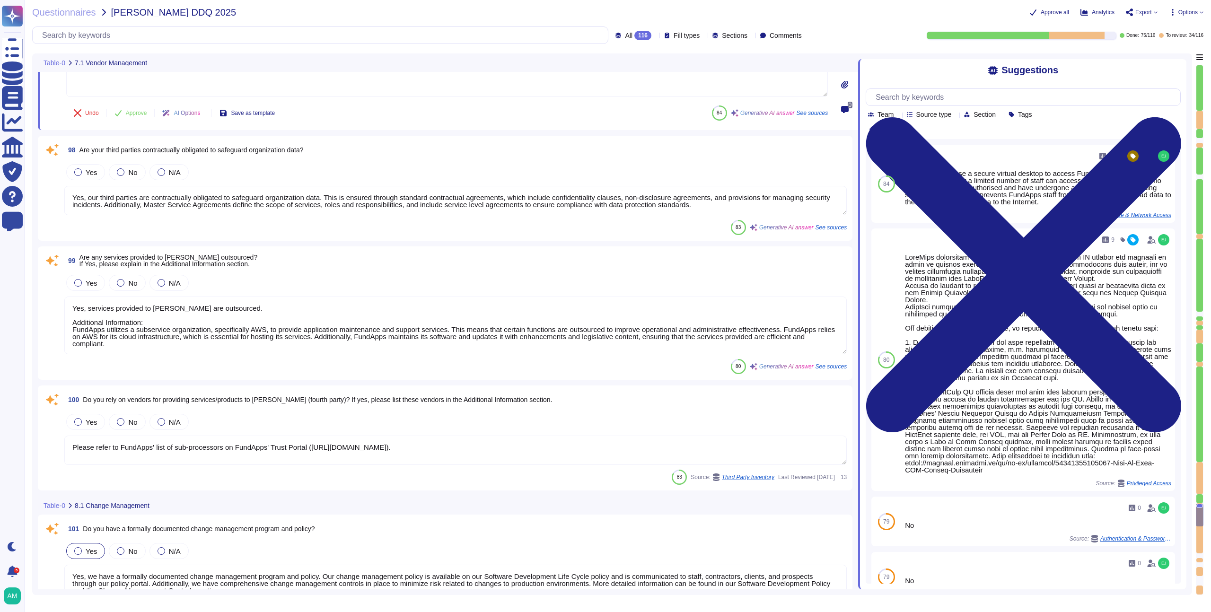
scroll to position [10887, 0]
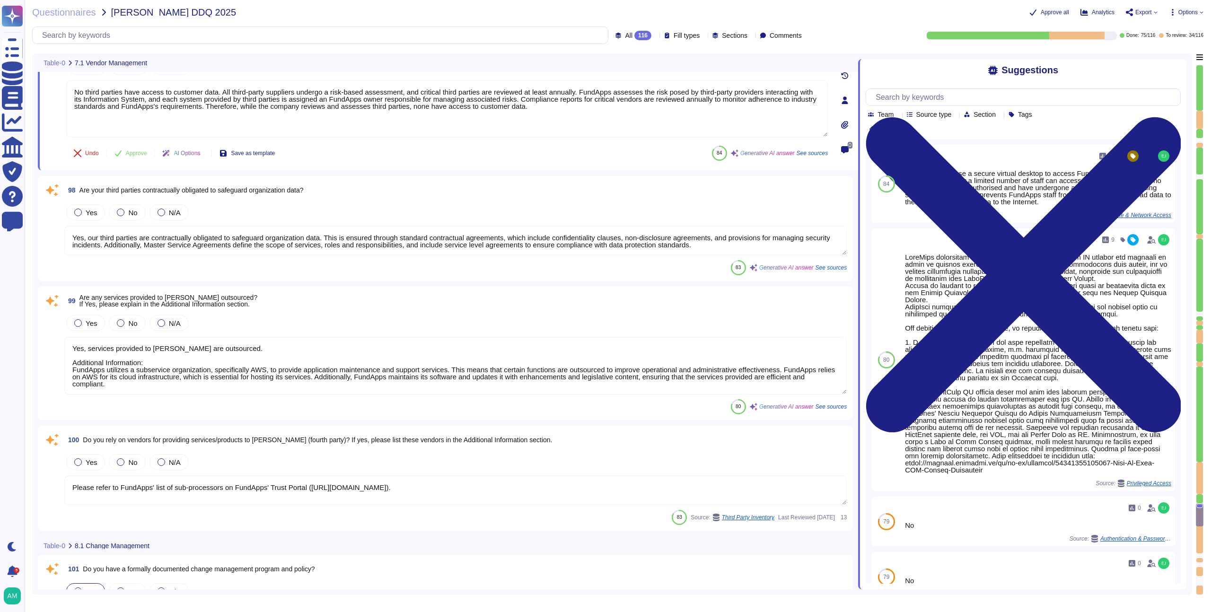
click at [343, 223] on div "Yes No N/A Yes, our third parties are contractually obligated to safeguard orga…" at bounding box center [455, 229] width 783 height 54
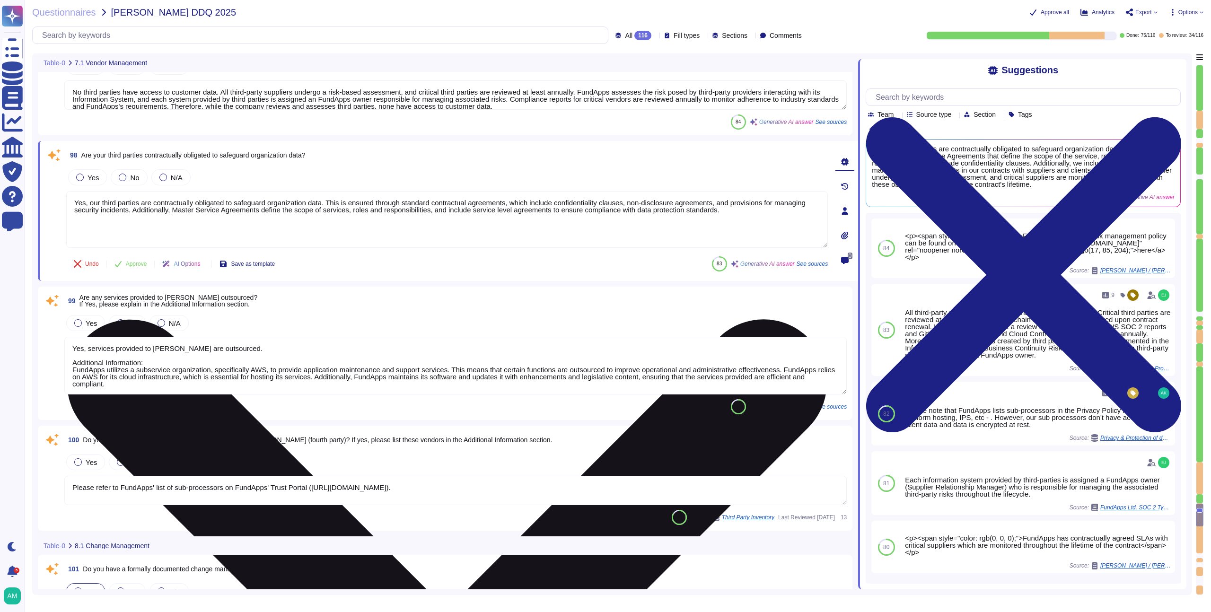
click at [298, 204] on textarea "Yes, our third parties are contractually obligated to safeguard organization da…" at bounding box center [447, 219] width 762 height 57
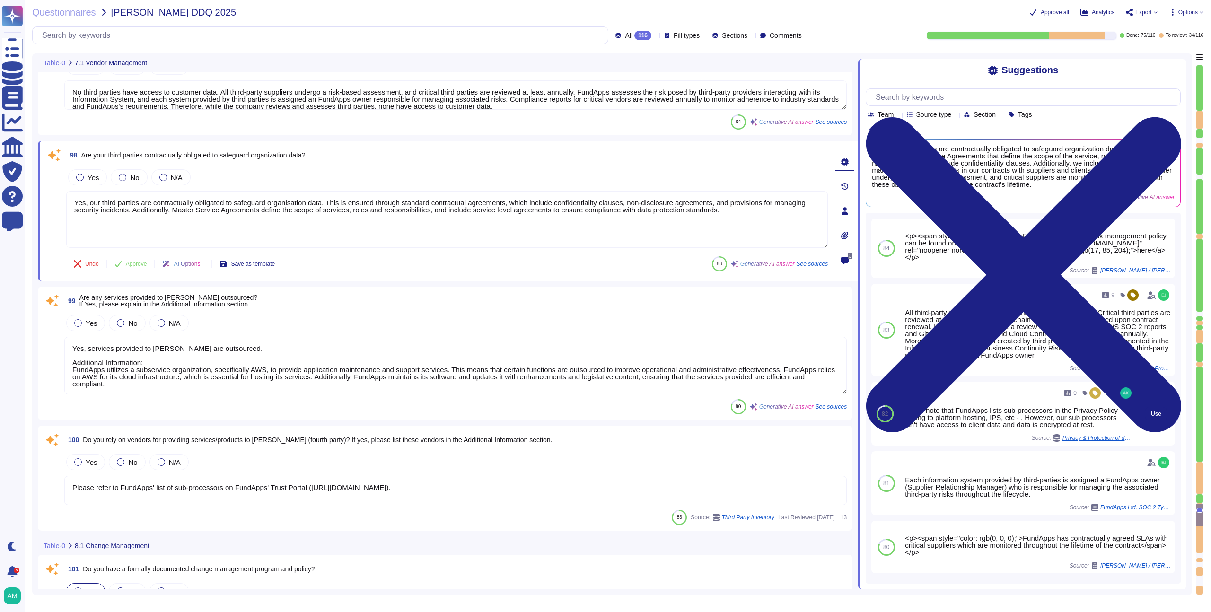
scroll to position [37, 0]
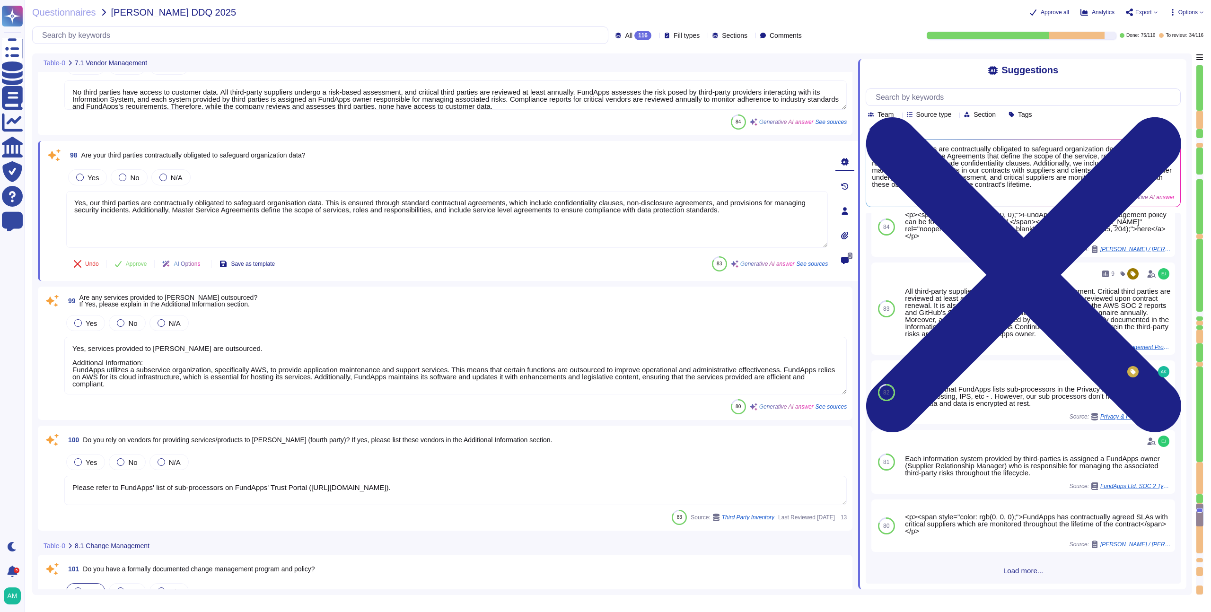
type textarea "Yes, our third parties are contractually obligated to safeguard organisation da…"
click at [1006, 569] on span "Load more..." at bounding box center [1023, 570] width 315 height 7
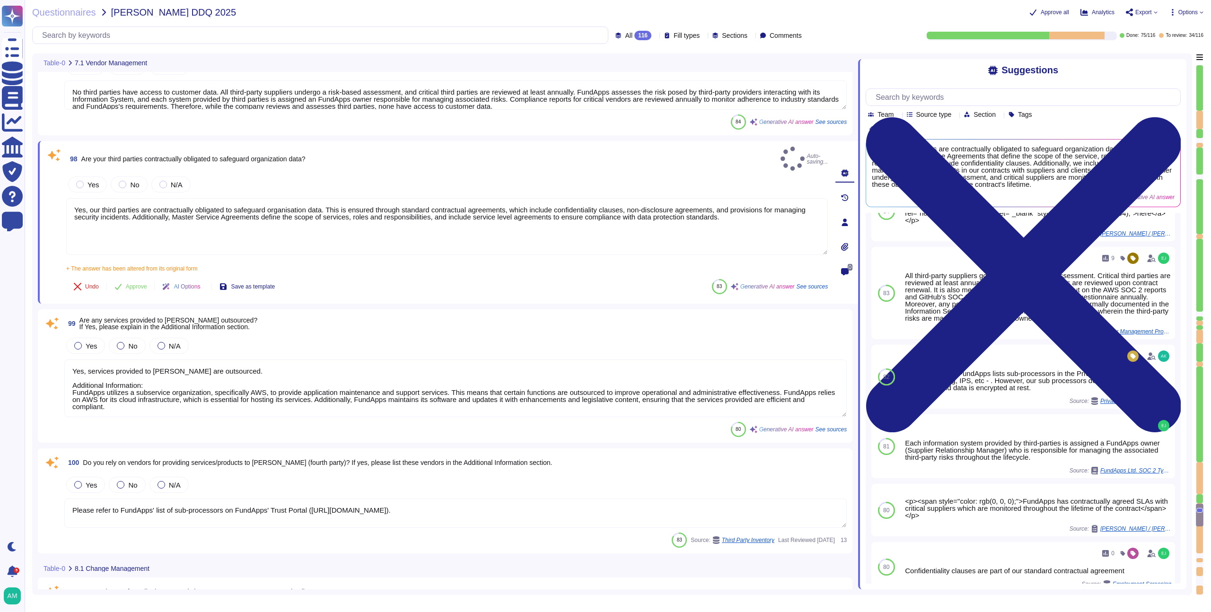
type textarea "Infrastructure (servers, databases and firewalls) source code is stored and ver…"
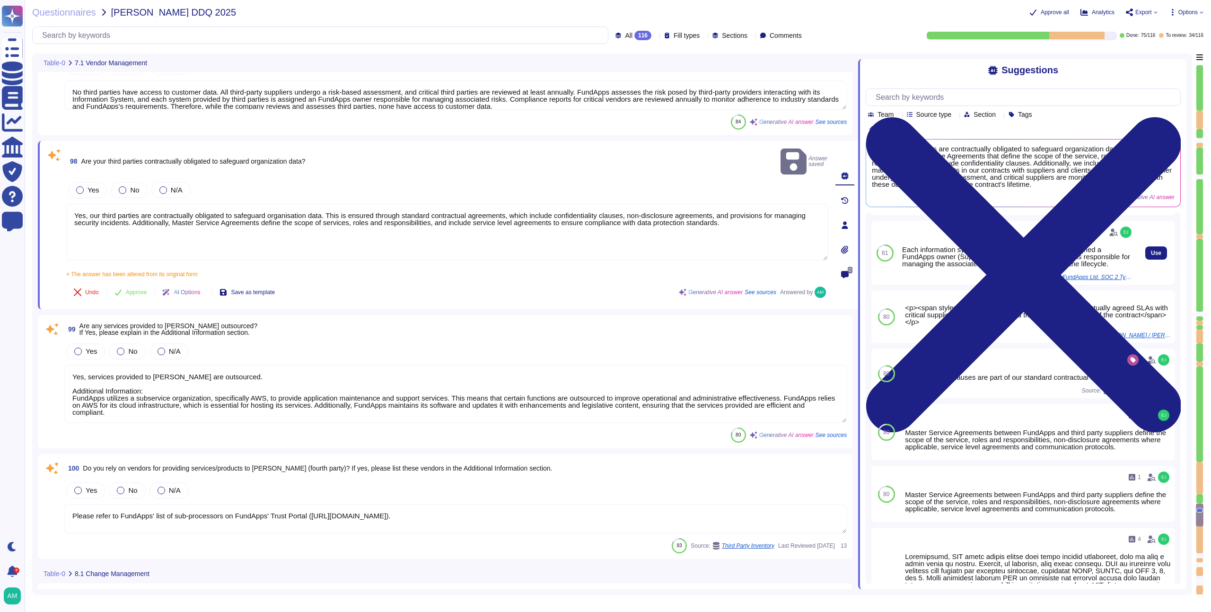
scroll to position [231, 0]
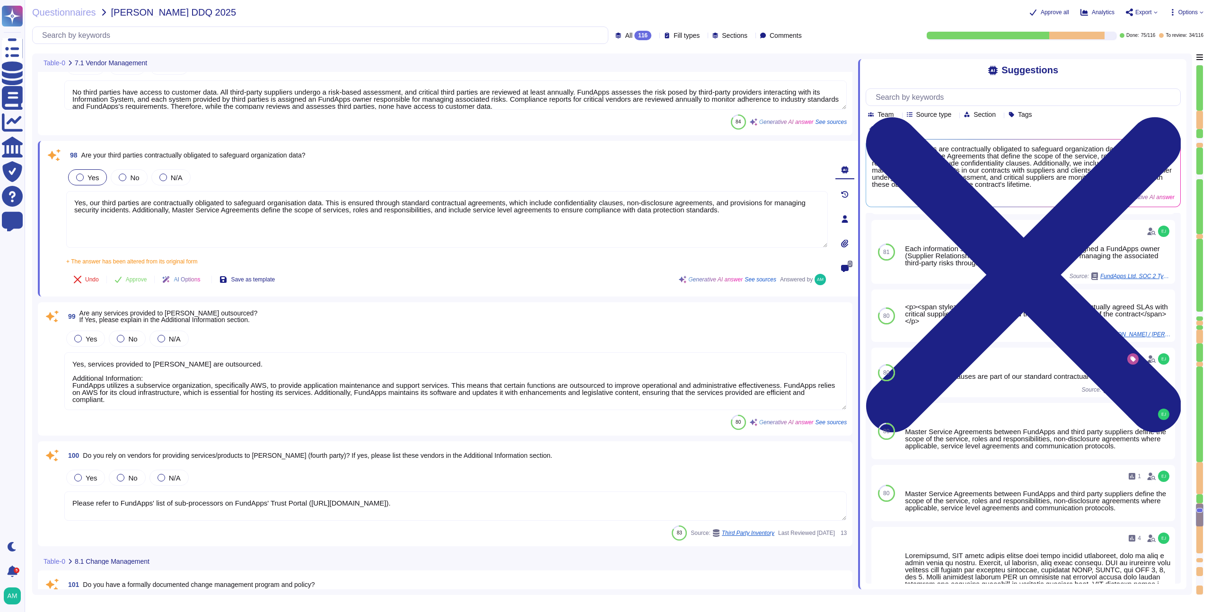
click at [81, 178] on div at bounding box center [80, 178] width 8 height 8
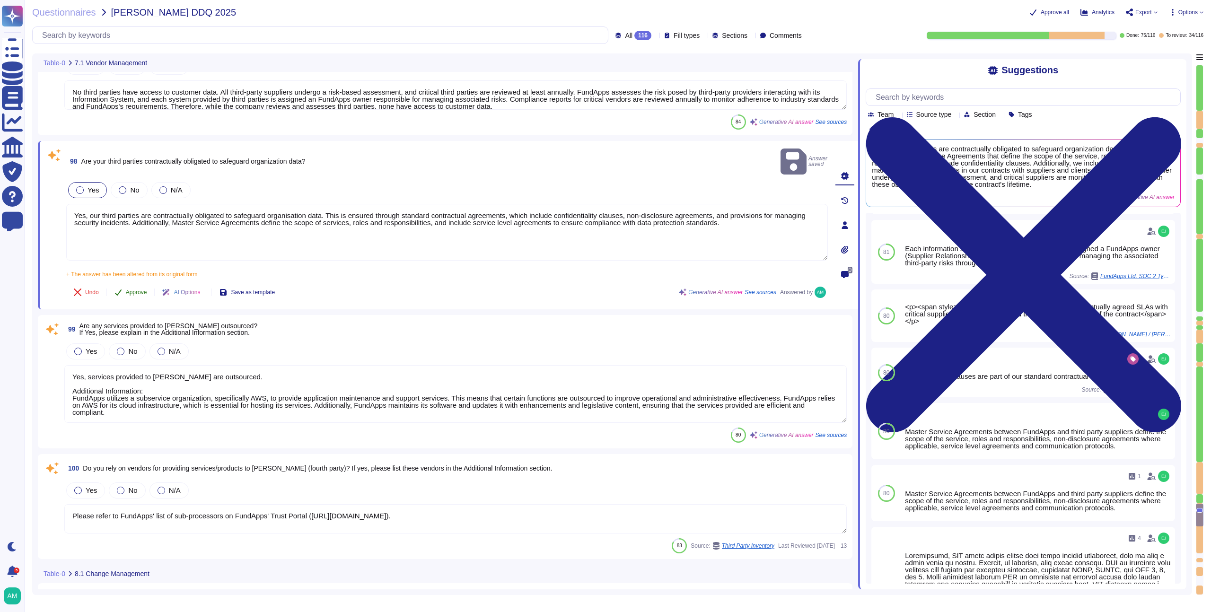
click at [130, 290] on span "Approve" at bounding box center [136, 293] width 21 height 6
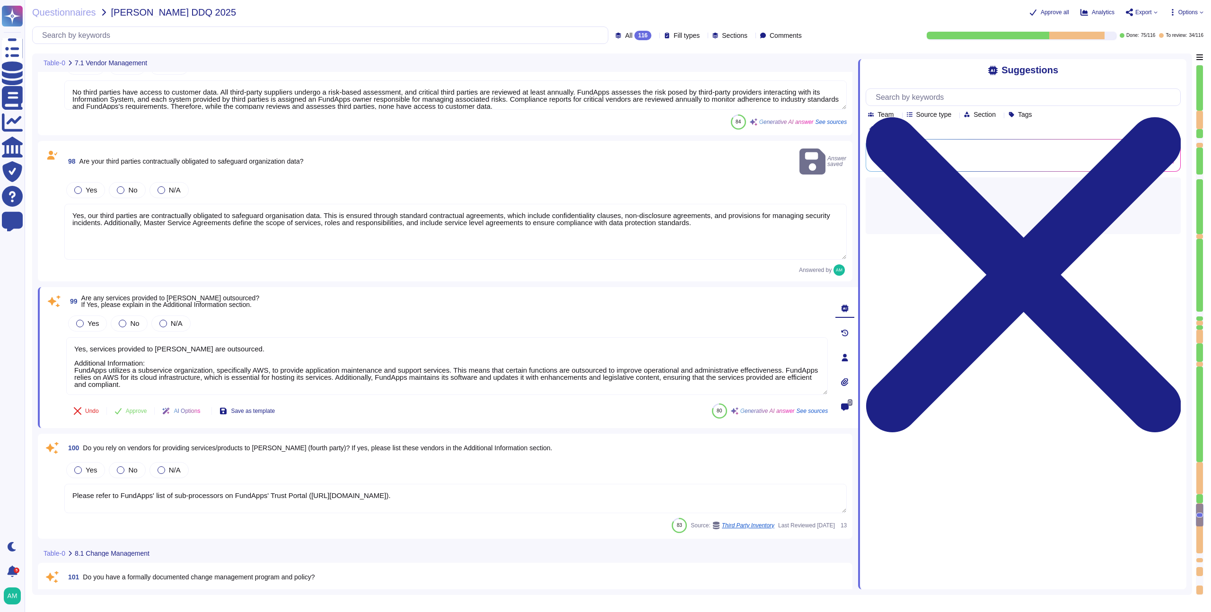
scroll to position [0, 0]
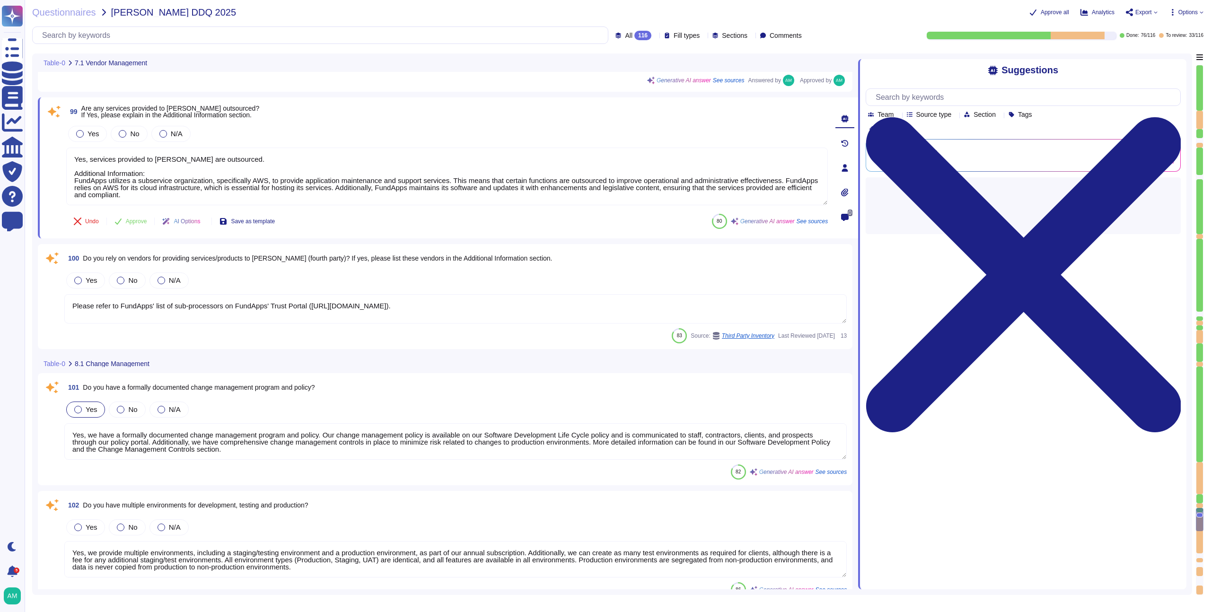
type textarea "Yes, application and configuration changes at FundApps are scheduled and approv…"
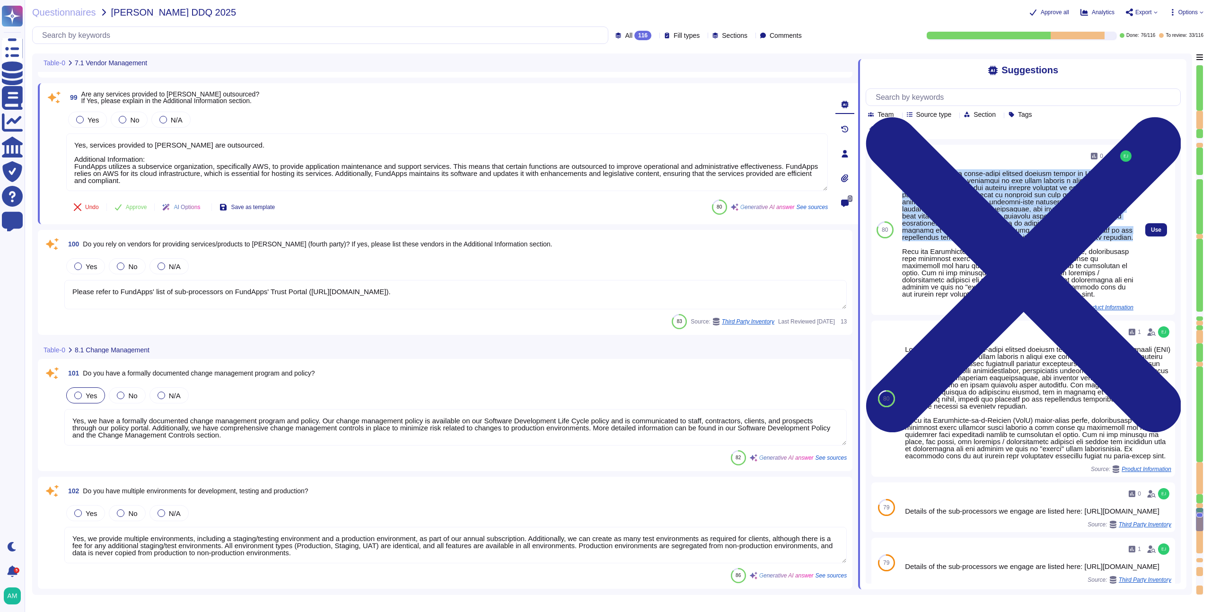
drag, startPoint x: 1031, startPoint y: 246, endPoint x: 900, endPoint y: 171, distance: 150.6
click at [900, 171] on div "0 Source: Product Information" at bounding box center [1017, 230] width 239 height 170
click at [1024, 227] on div at bounding box center [1017, 234] width 231 height 128
drag, startPoint x: 973, startPoint y: 189, endPoint x: 894, endPoint y: 178, distance: 80.2
click at [894, 178] on div "80 0 Source: Product Information Use" at bounding box center [1023, 230] width 304 height 170
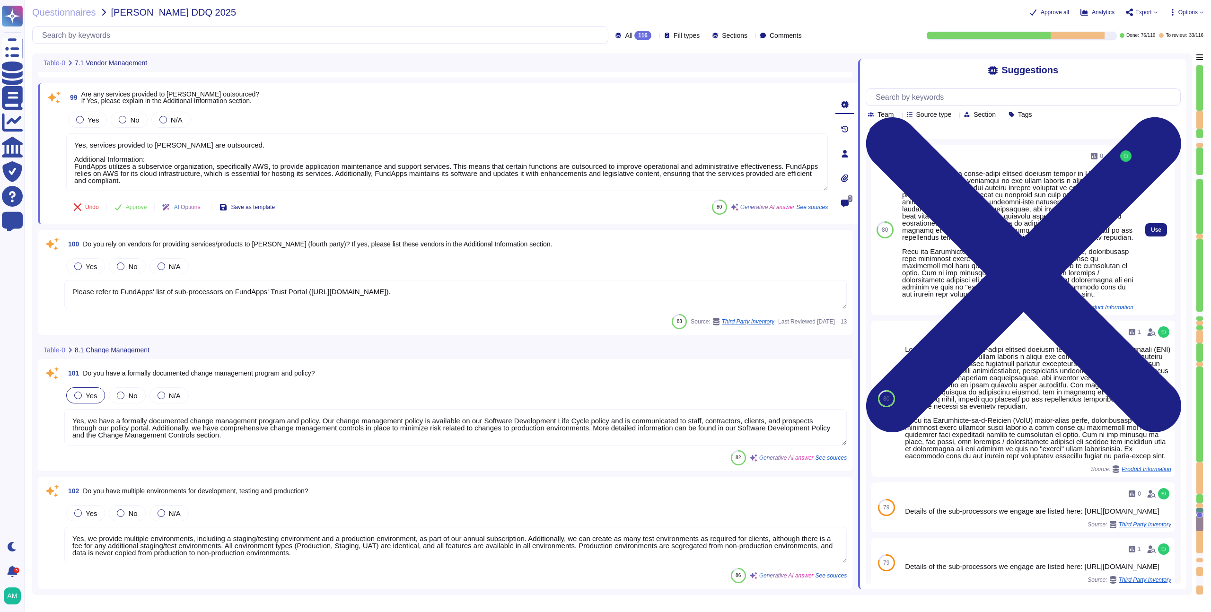
click at [894, 172] on div "80" at bounding box center [884, 230] width 27 height 170
click at [904, 171] on div at bounding box center [1017, 234] width 231 height 128
drag, startPoint x: 904, startPoint y: 171, endPoint x: 956, endPoint y: 190, distance: 55.7
click at [956, 190] on div at bounding box center [1017, 234] width 231 height 128
copy div "FundApps provides a cloud-based managed service hosted on Amazon Web Services (…"
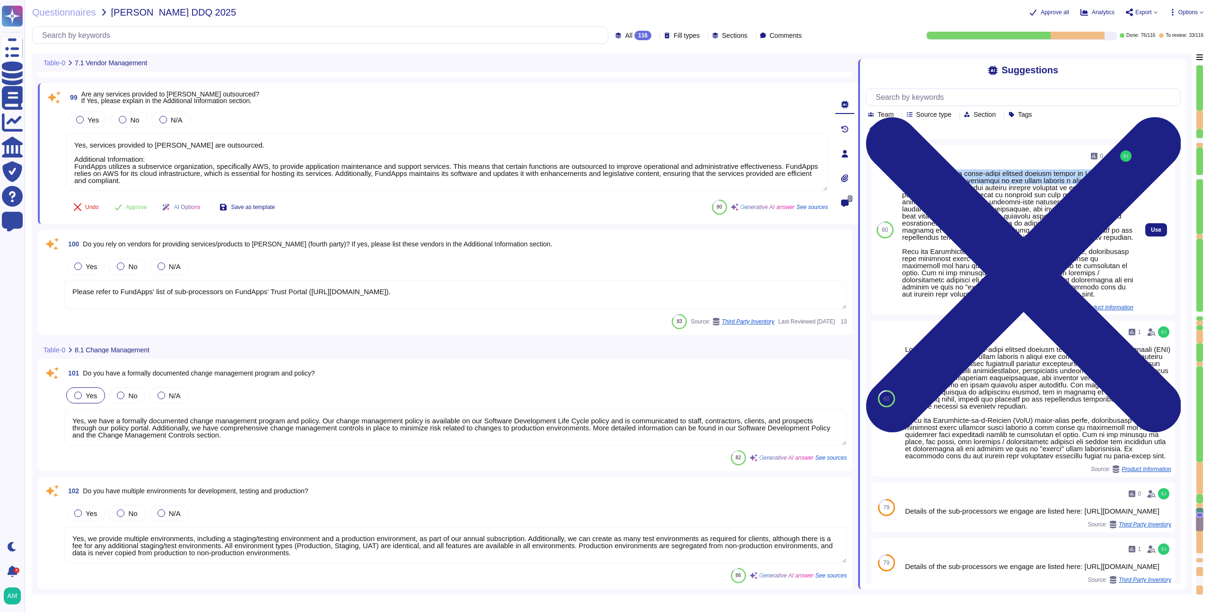
copy div "FundApps provides a cloud-based managed service hosted on Amazon Web Services (…"
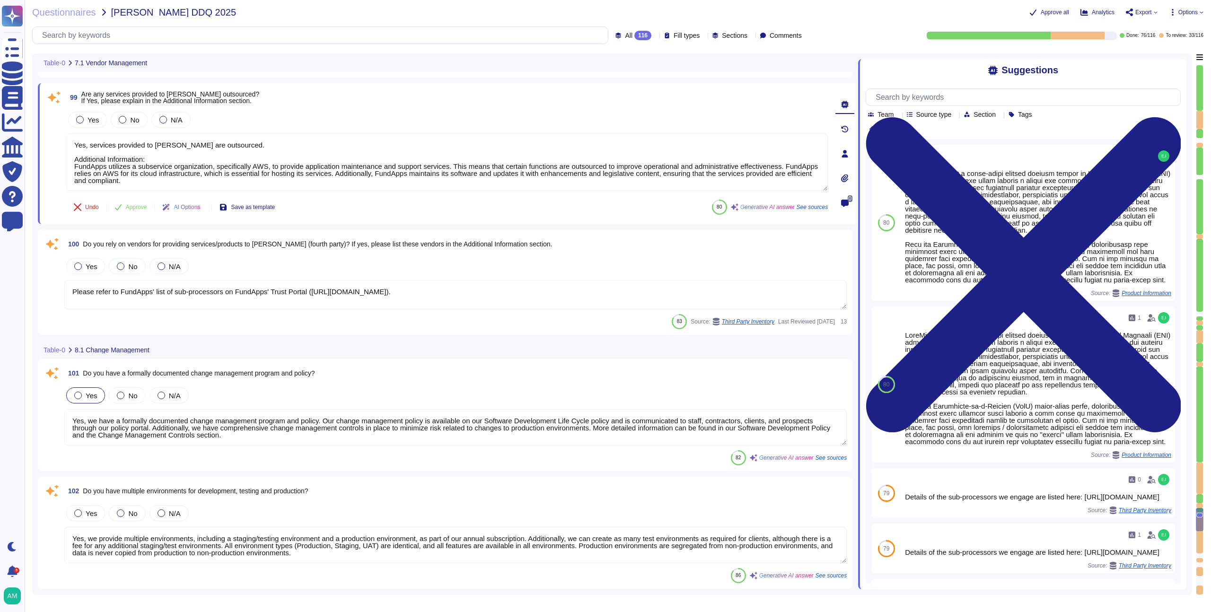
drag, startPoint x: 205, startPoint y: 178, endPoint x: 39, endPoint y: 159, distance: 166.7
click at [39, 159] on div "99 Are any services provided to [PERSON_NAME] outsourced? If Yes, please explai…" at bounding box center [448, 153] width 820 height 141
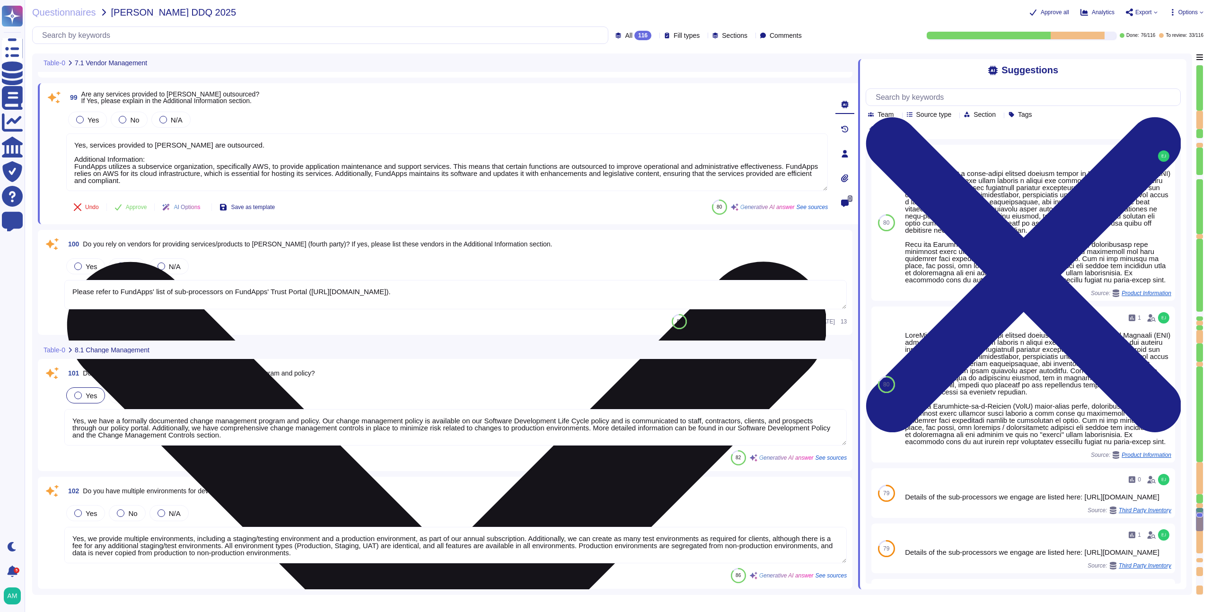
click at [215, 178] on textarea "Yes, services provided to [PERSON_NAME] are outsourced. Additional Information:…" at bounding box center [447, 162] width 762 height 58
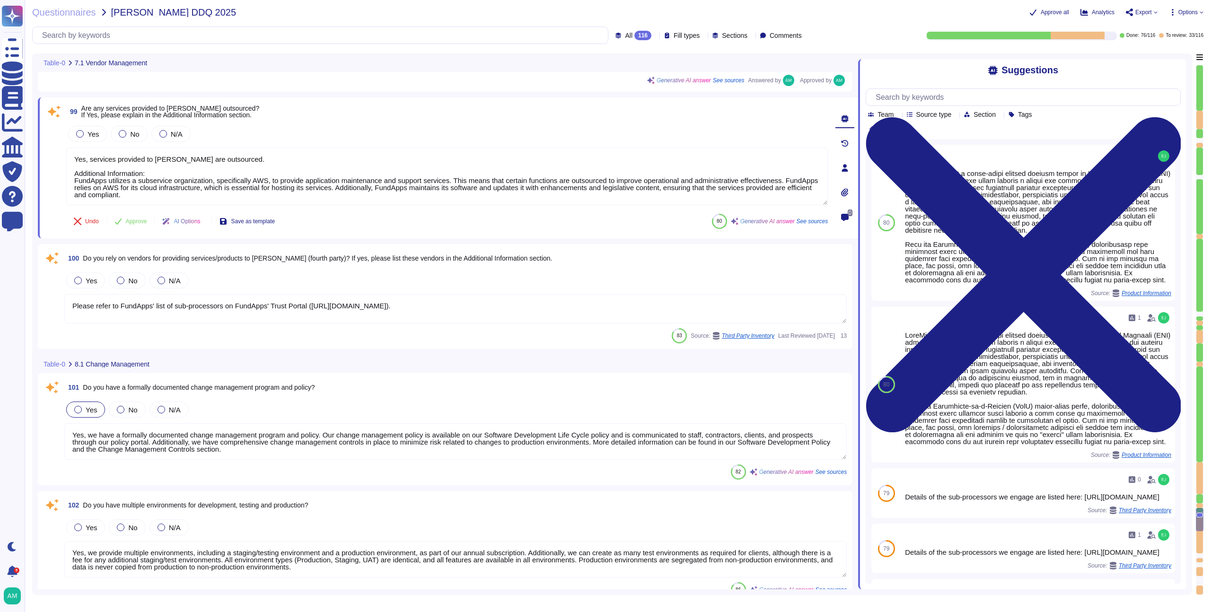
scroll to position [11051, 0]
click at [76, 280] on div at bounding box center [78, 282] width 8 height 8
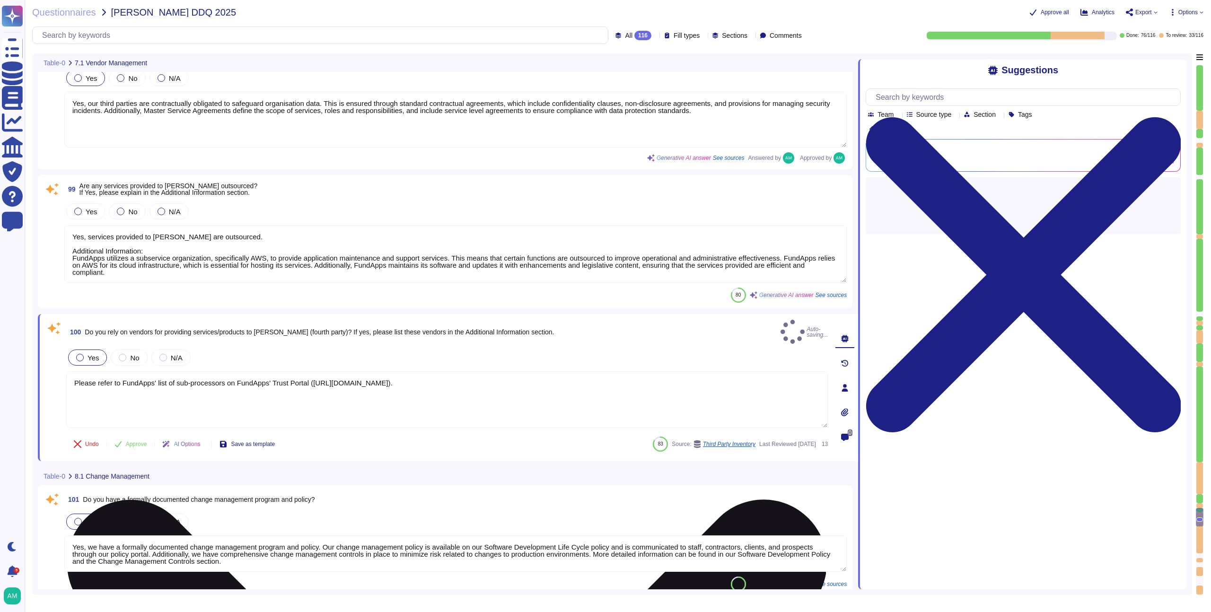
scroll to position [10947, 0]
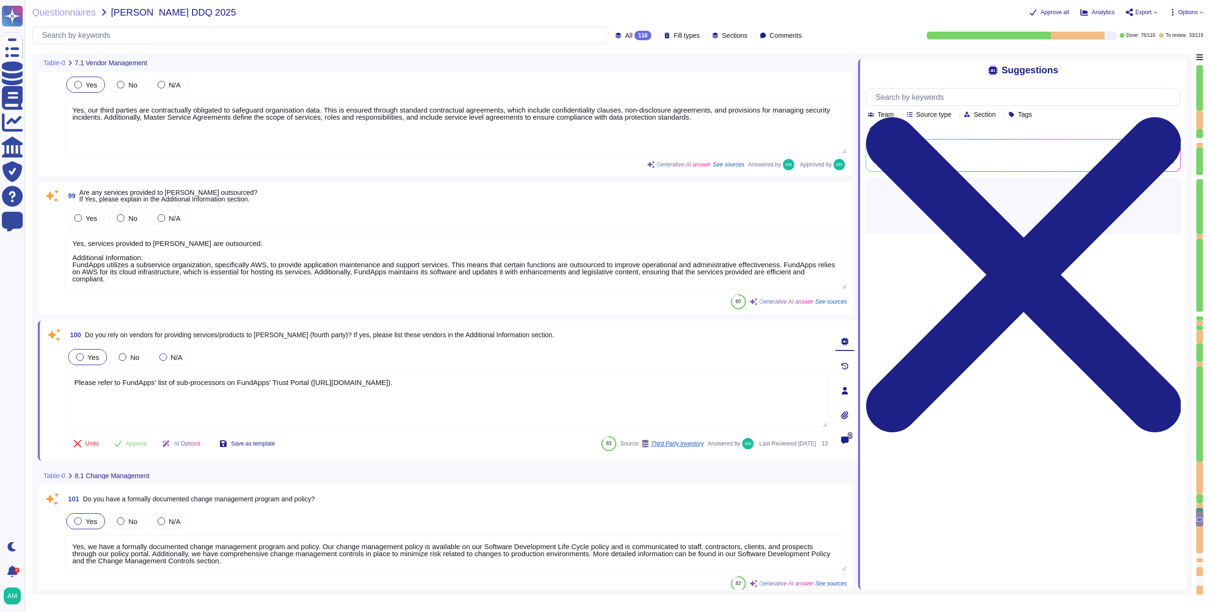
drag, startPoint x: 150, startPoint y: 260, endPoint x: 97, endPoint y: 260, distance: 53.5
click at [97, 260] on textarea "Yes, services provided to [PERSON_NAME] are outsourced. Additional Information:…" at bounding box center [455, 261] width 783 height 58
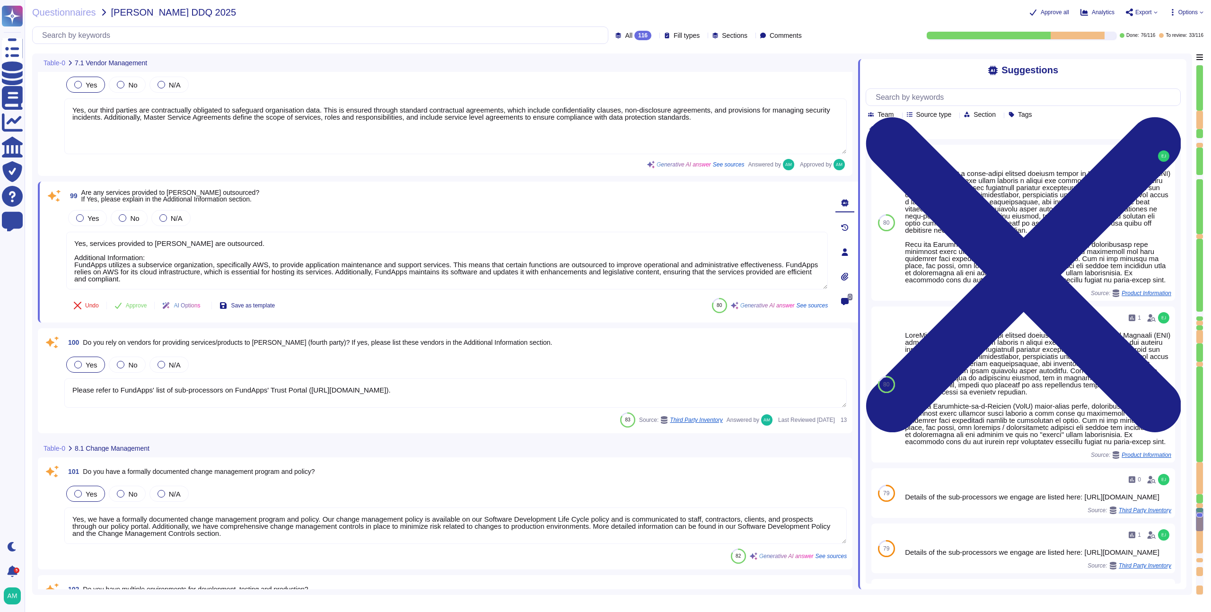
drag, startPoint x: 164, startPoint y: 255, endPoint x: 53, endPoint y: 255, distance: 110.2
click at [53, 255] on div "99 Are any services provided to [PERSON_NAME] outsourced? If Yes, please explai…" at bounding box center [436, 252] width 783 height 130
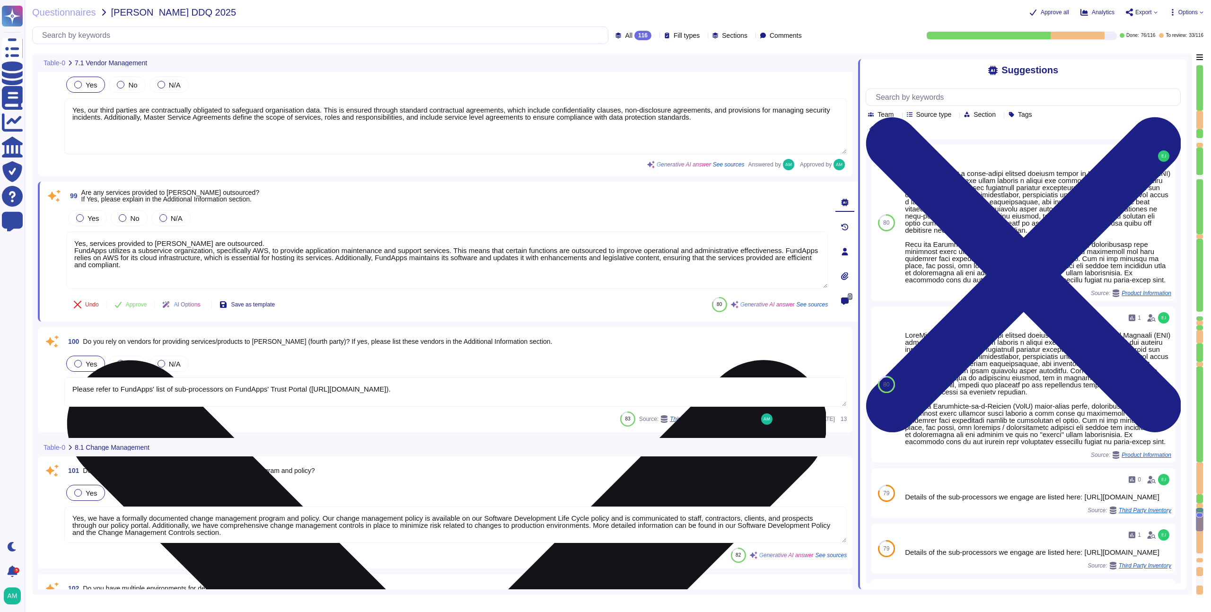
click at [125, 252] on textarea "Yes, services provided to [PERSON_NAME] are outsourced. FundApps utilizes a sub…" at bounding box center [447, 260] width 762 height 57
click at [200, 250] on textarea "Yes, services provided to [PERSON_NAME] are outsourced. FundApps utilises a sub…" at bounding box center [447, 260] width 762 height 57
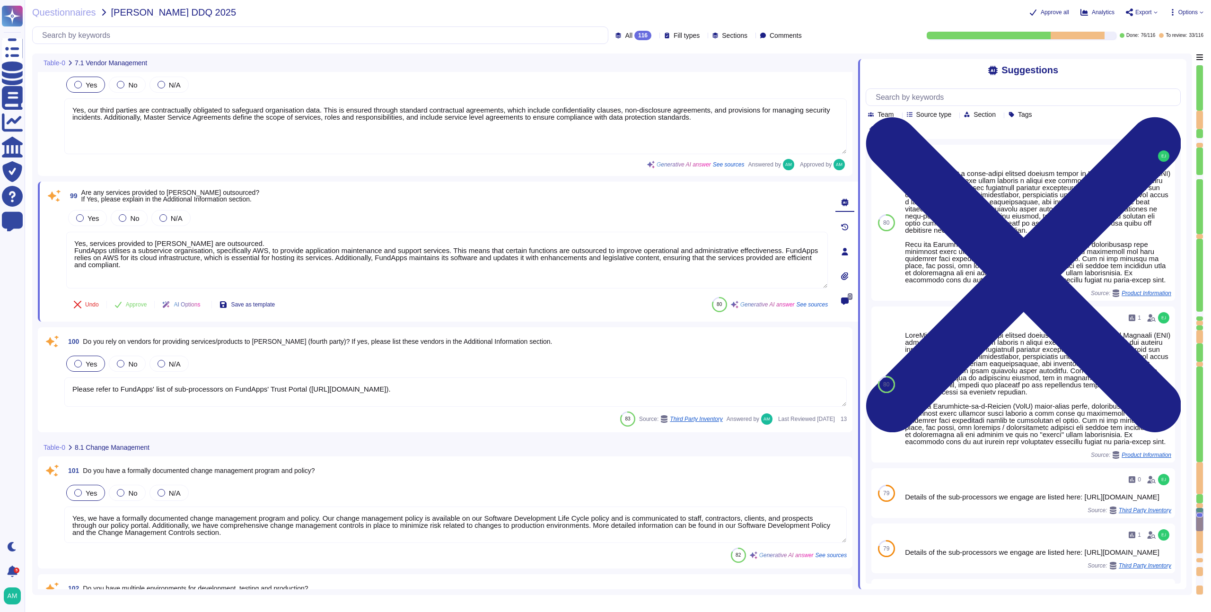
drag, startPoint x: 213, startPoint y: 265, endPoint x: 64, endPoint y: 251, distance: 149.3
click at [64, 251] on div "99 Are any services provided to [PERSON_NAME] outsourced? If Yes, please explai…" at bounding box center [436, 251] width 783 height 129
paste textarea "provides a cloud-based managed service hosted on Amazon Web Services (AWS) and …"
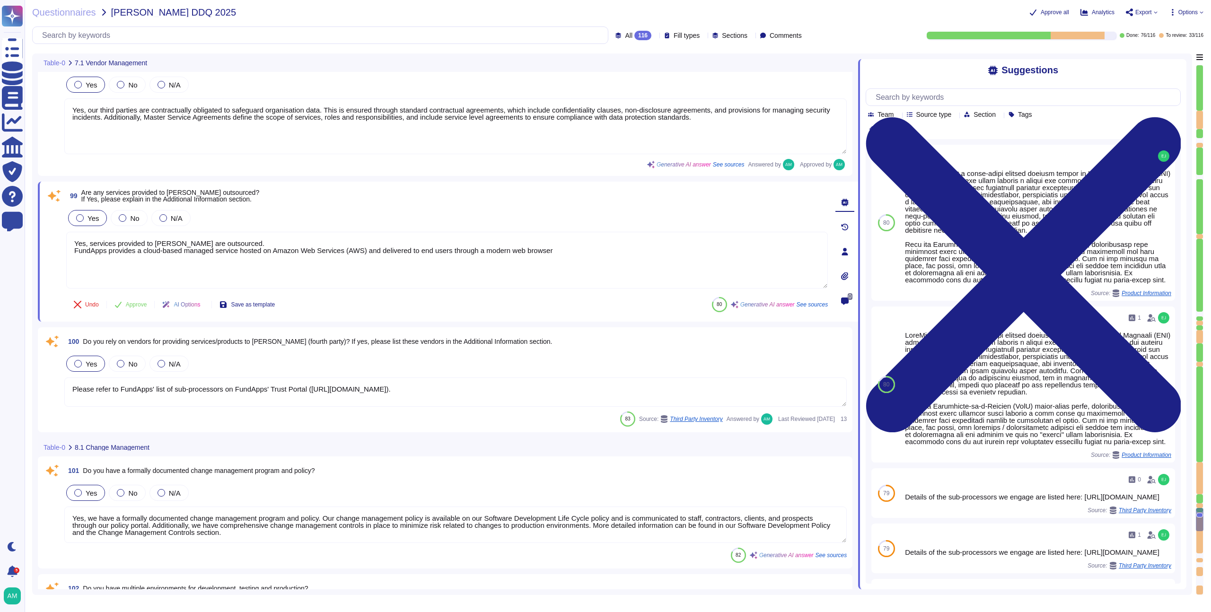
click at [83, 215] on label "Yes" at bounding box center [87, 218] width 23 height 8
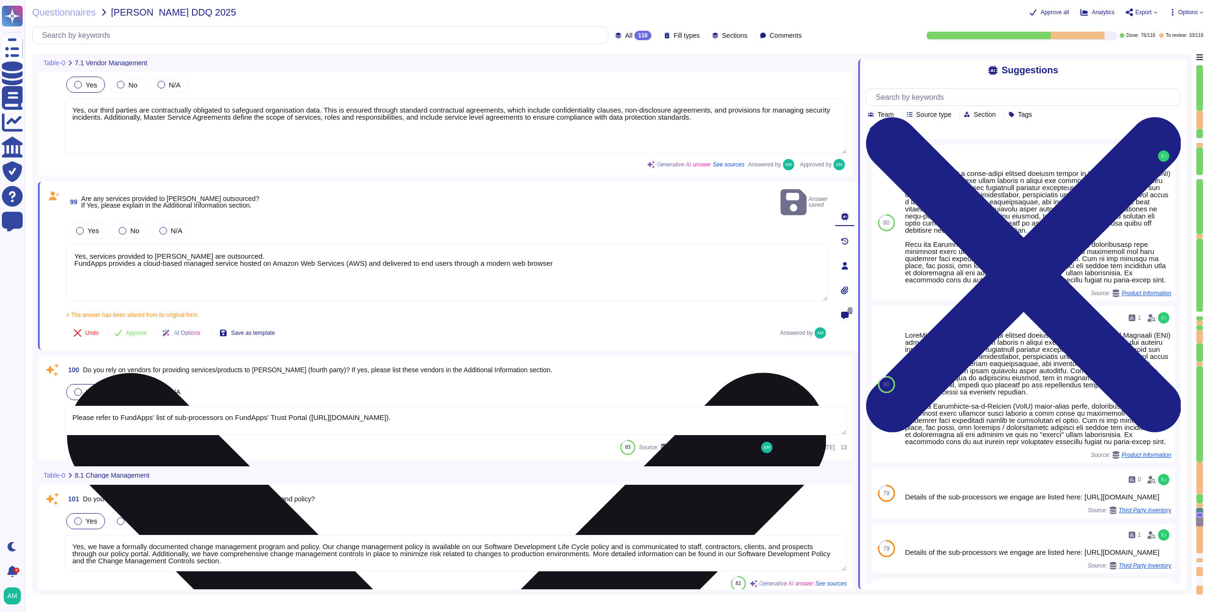
click at [150, 245] on textarea "Yes, services provided to [PERSON_NAME] are outsourced. FundApps provides a clo…" at bounding box center [447, 273] width 762 height 57
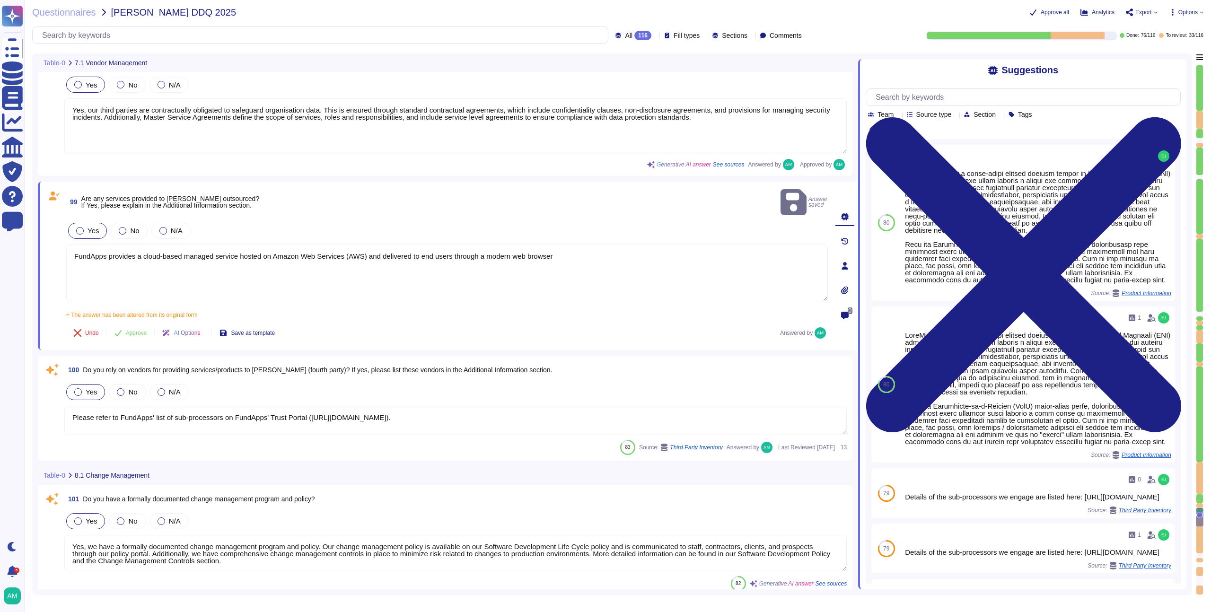
click at [78, 227] on div at bounding box center [80, 231] width 8 height 8
click at [80, 227] on div at bounding box center [80, 231] width 8 height 8
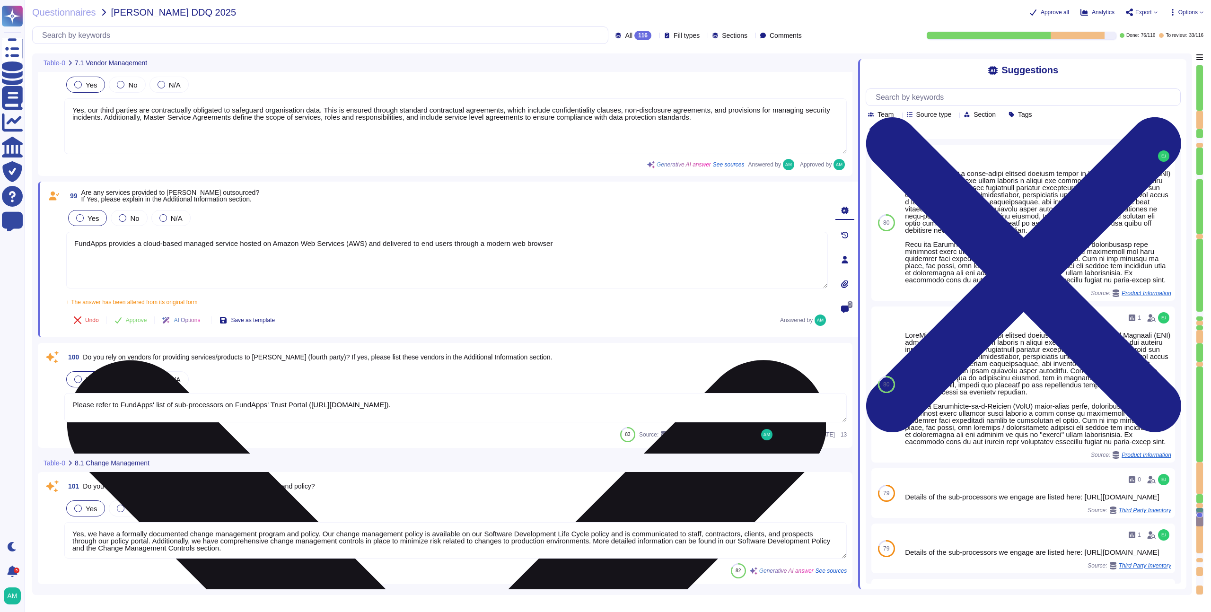
click at [573, 241] on textarea "FundApps provides a cloud-based managed service hosted on Amazon Web Services (…" at bounding box center [447, 260] width 762 height 57
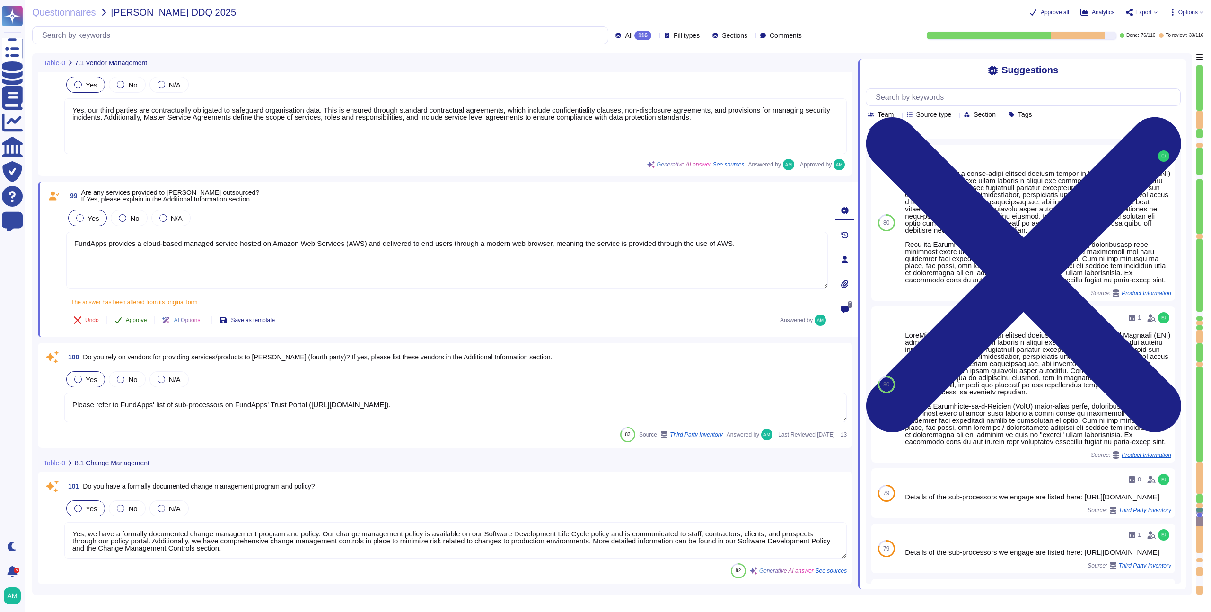
click at [134, 317] on span "Approve" at bounding box center [136, 320] width 21 height 6
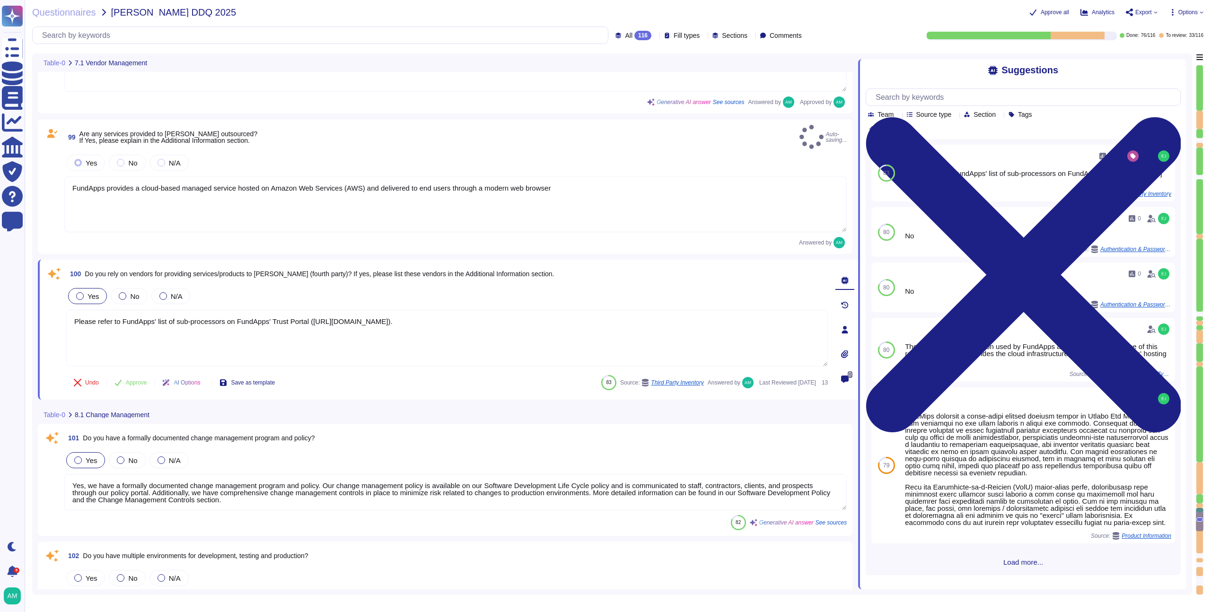
type textarea "FundApps provides a cloud-based managed service hosted on Amazon Web Services (…"
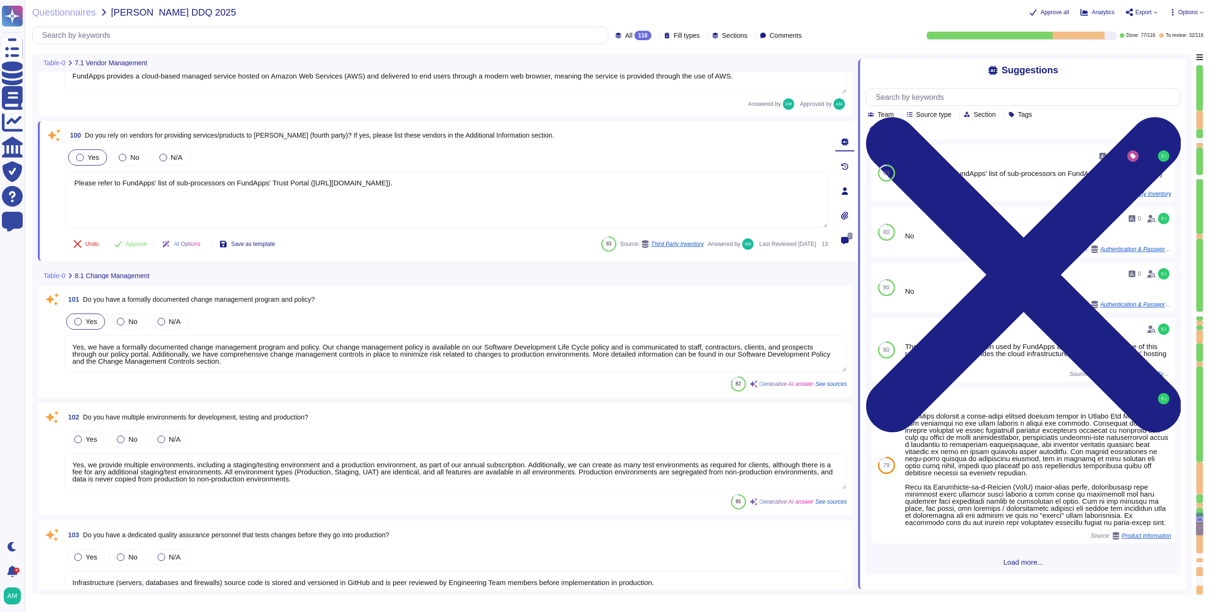
type textarea "Yes, we maintain a patch management schedule as outlined in our Patch Managemen…"
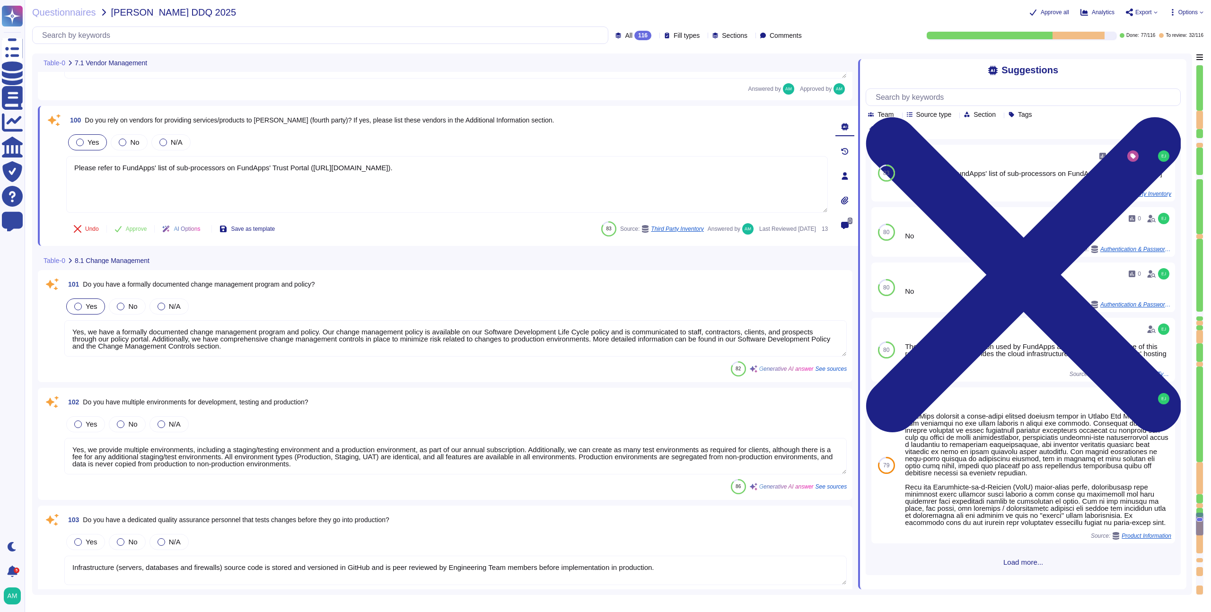
scroll to position [11141, 0]
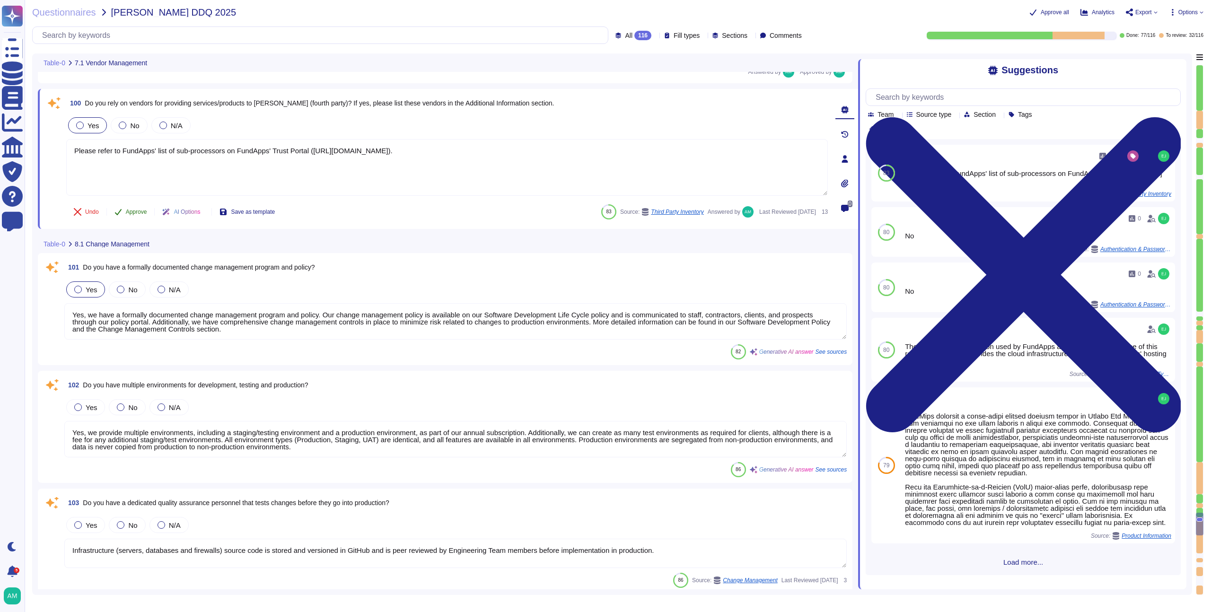
click at [129, 212] on span "Approve" at bounding box center [136, 212] width 21 height 6
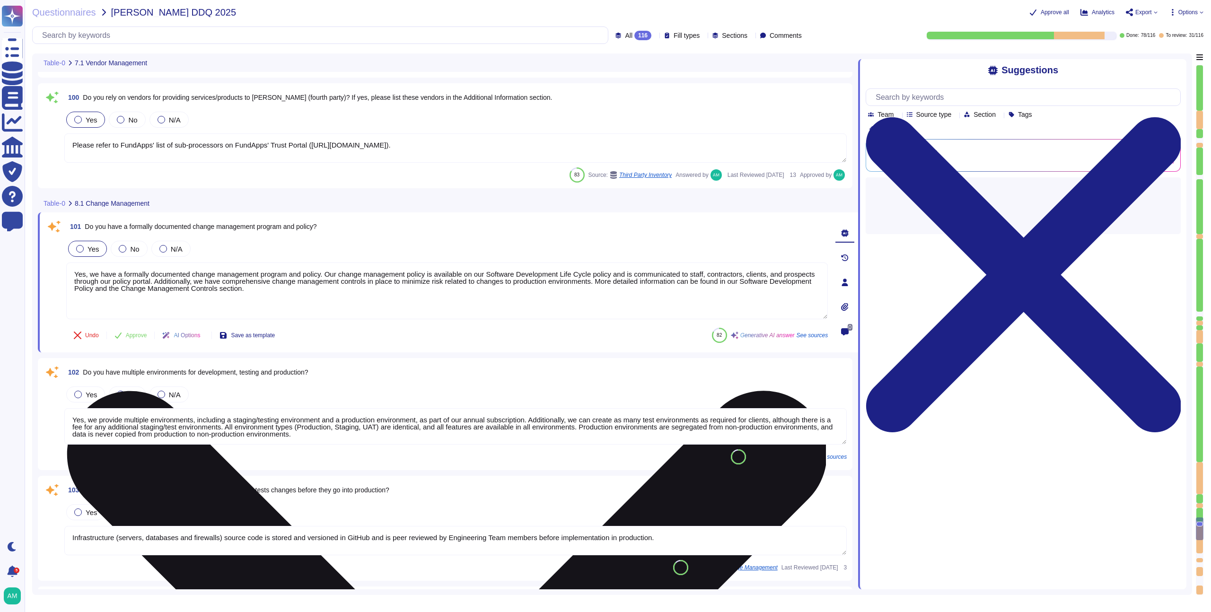
type textarea "Emergency changes or patches can be deployed quickly, as the standard process i…"
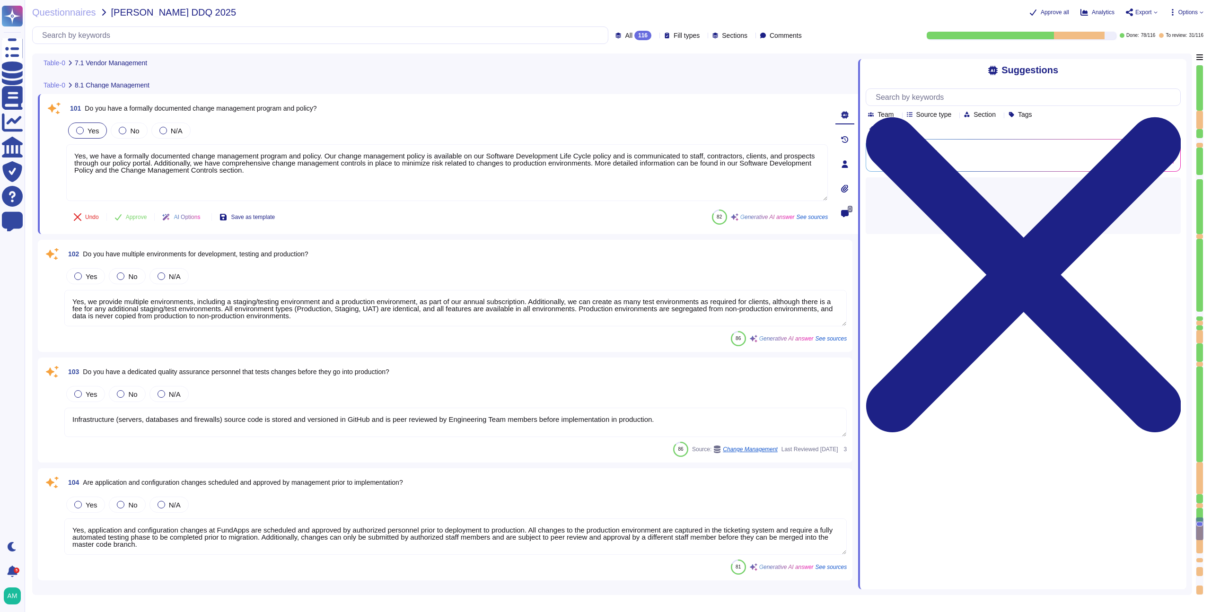
scroll to position [11265, 0]
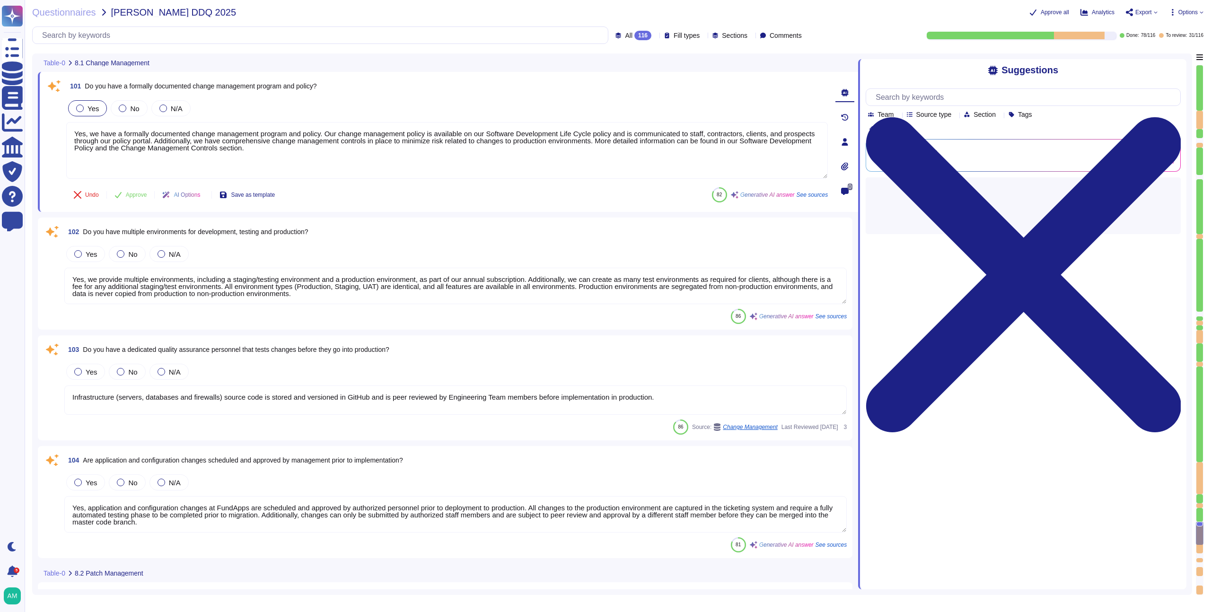
type textarea "Yes, all changes, including patches, are tested in an environment separate from…"
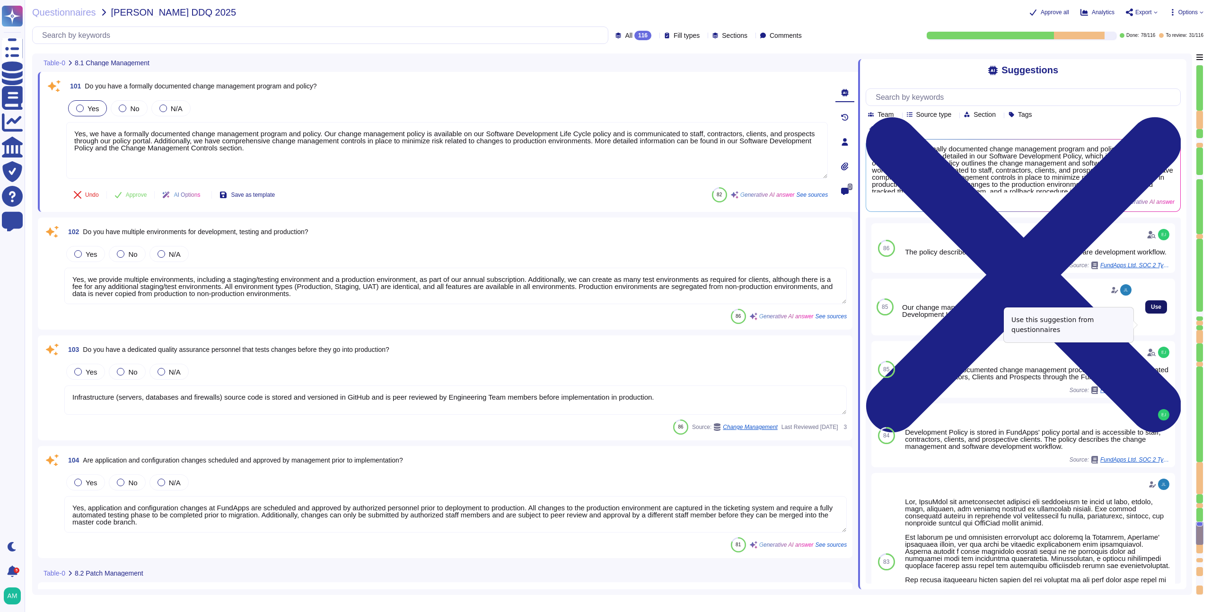
click at [1145, 314] on button "Use" at bounding box center [1156, 306] width 22 height 13
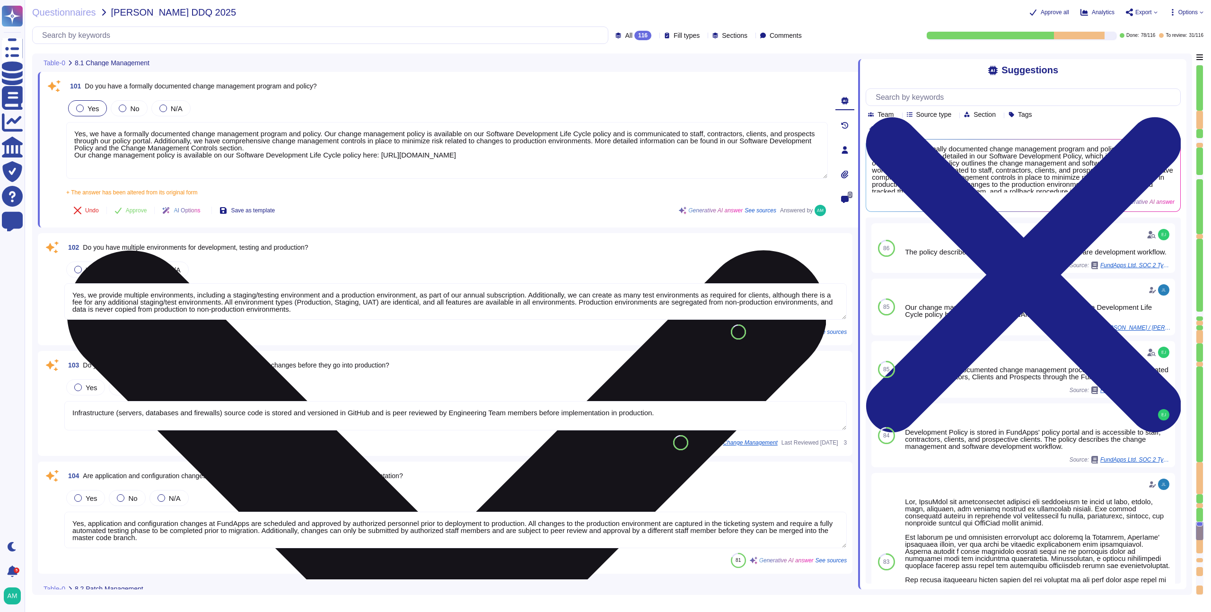
click at [75, 155] on textarea "Yes, we have a formally documented change management program and policy. Our ch…" at bounding box center [447, 150] width 762 height 57
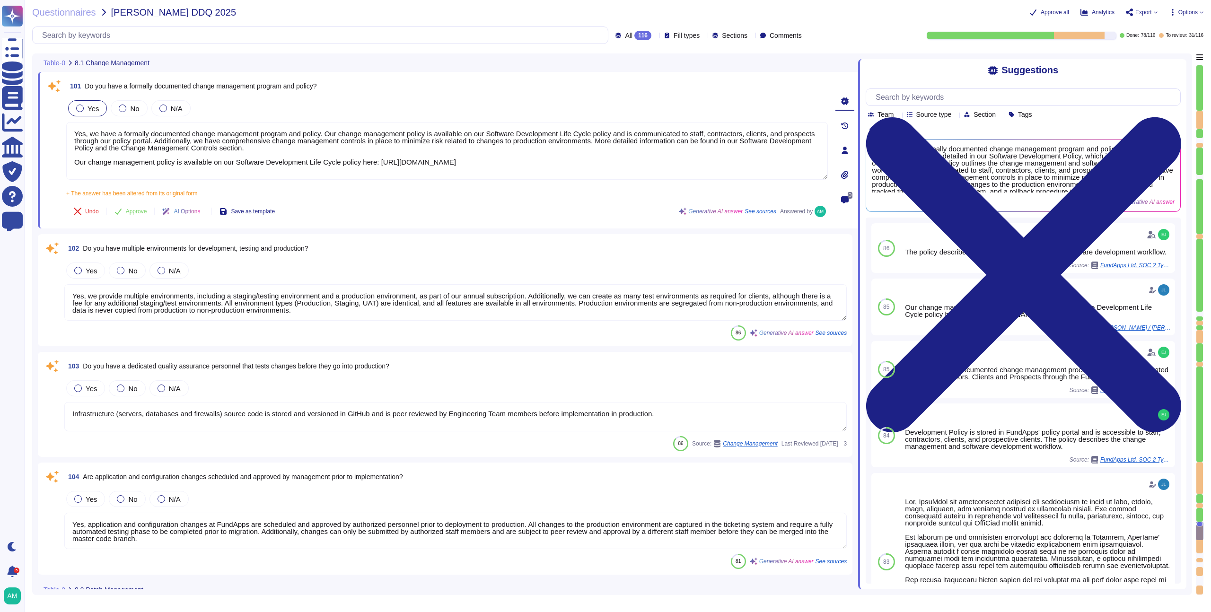
drag, startPoint x: 75, startPoint y: 162, endPoint x: 72, endPoint y: 120, distance: 41.7
click at [72, 120] on div "Yes No N/A Yes, we have a formally documented change management program and pol…" at bounding box center [447, 147] width 762 height 98
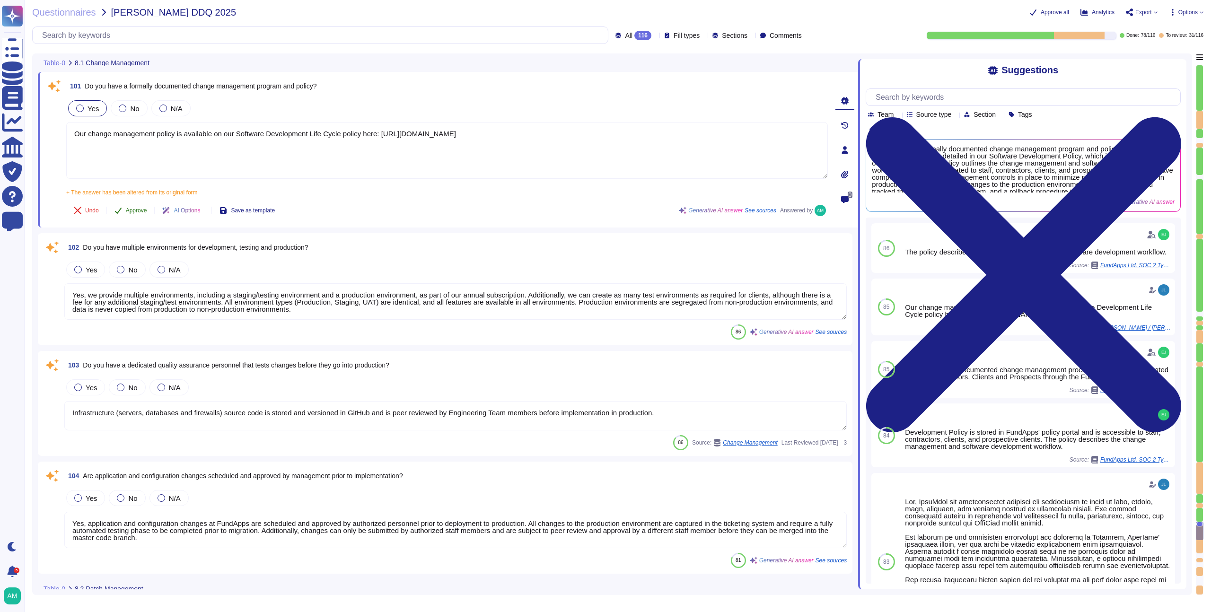
type textarea "Our change management policy is available on our Software Development Life Cycl…"
click at [130, 211] on span "Approve" at bounding box center [136, 211] width 21 height 6
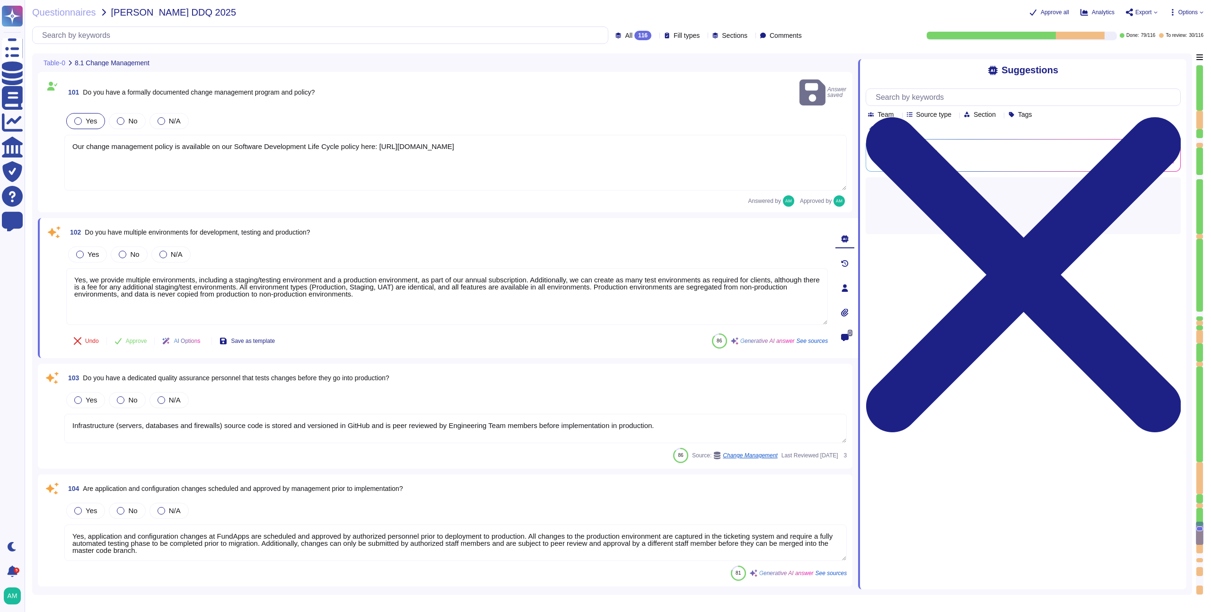
type textarea "Yes, all changes, including patches, are tested in an environment separate from…"
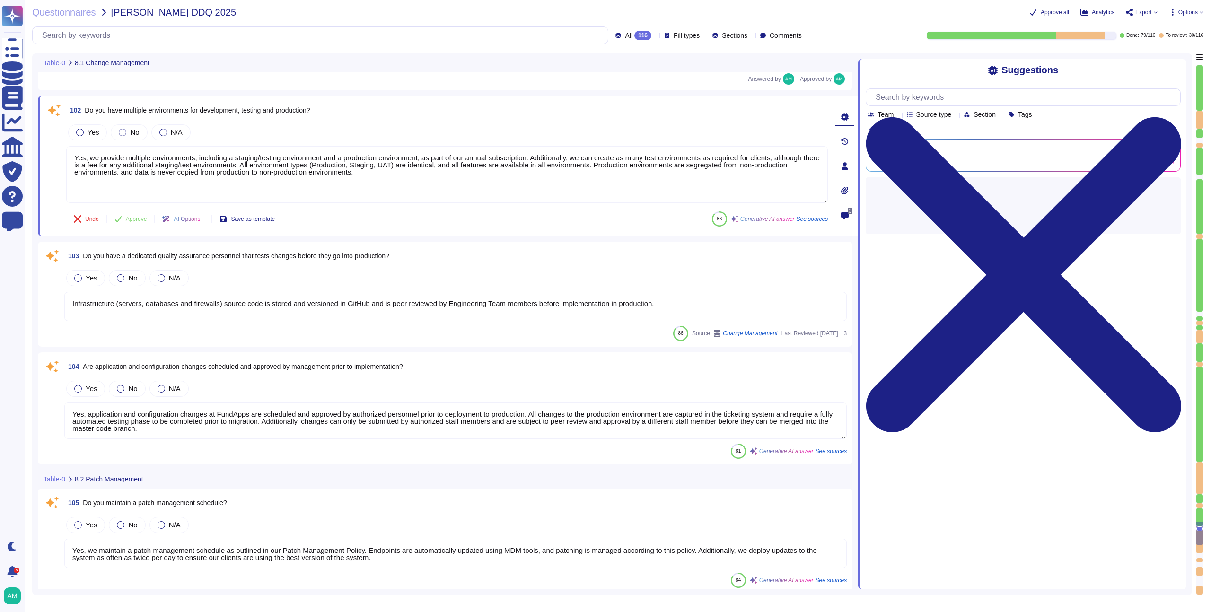
scroll to position [11393, 0]
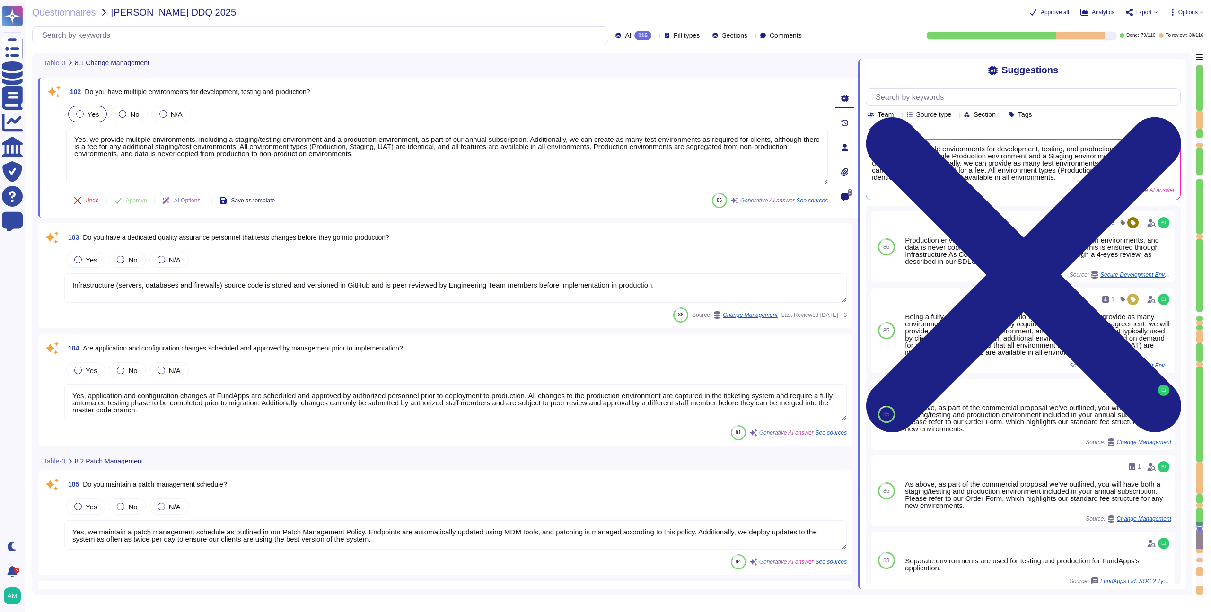
click at [79, 114] on div at bounding box center [80, 114] width 8 height 8
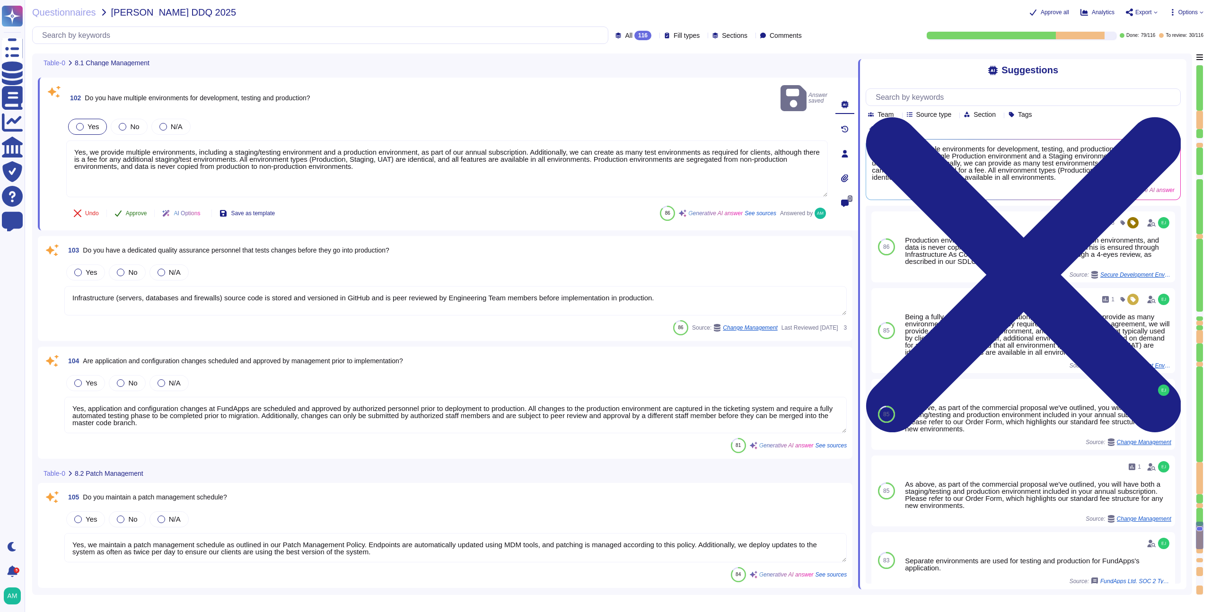
click at [137, 211] on span "Approve" at bounding box center [136, 214] width 21 height 6
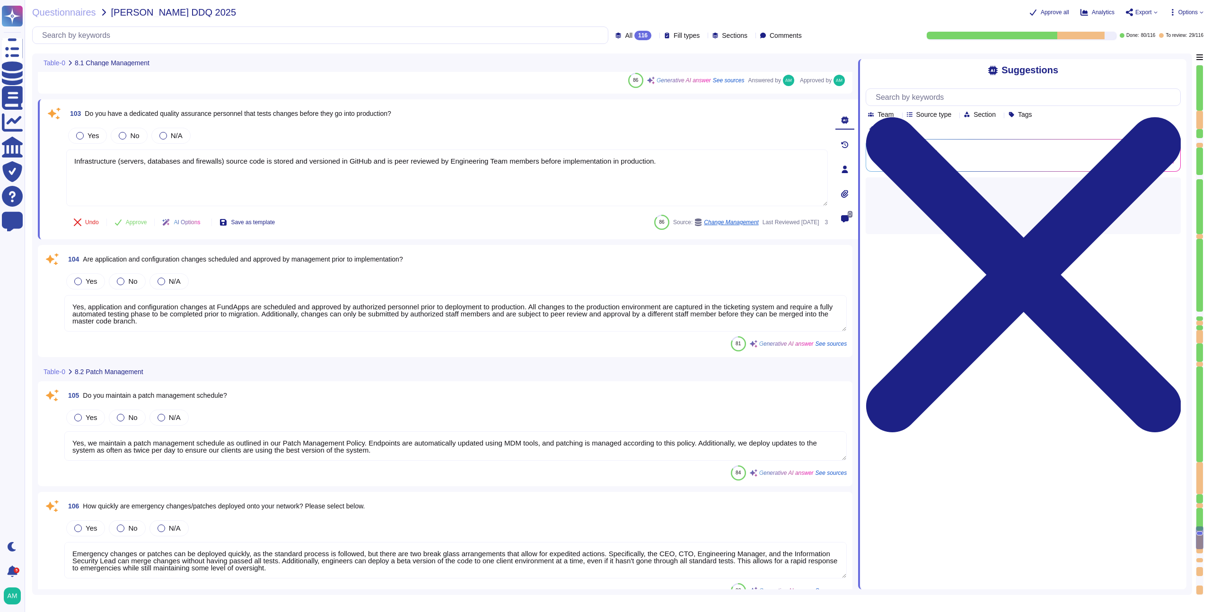
scroll to position [11505, 0]
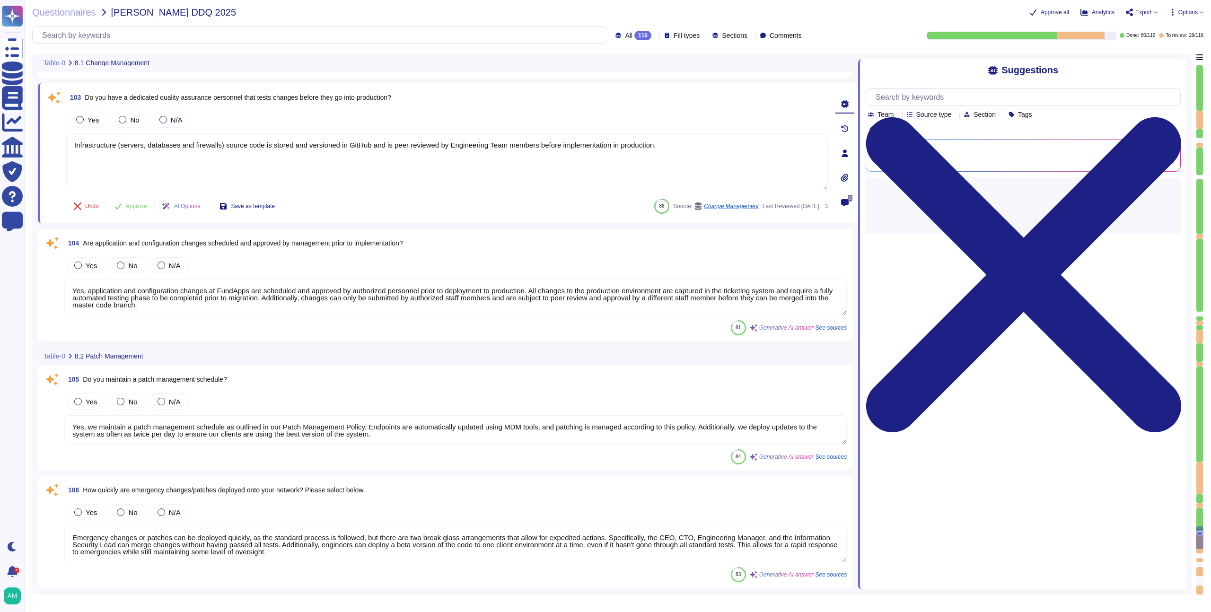
type textarea "Yes, roll-back plans are developed for all changes to the company’s IT environm…"
